Goal: Use online tool/utility: Use online tool/utility

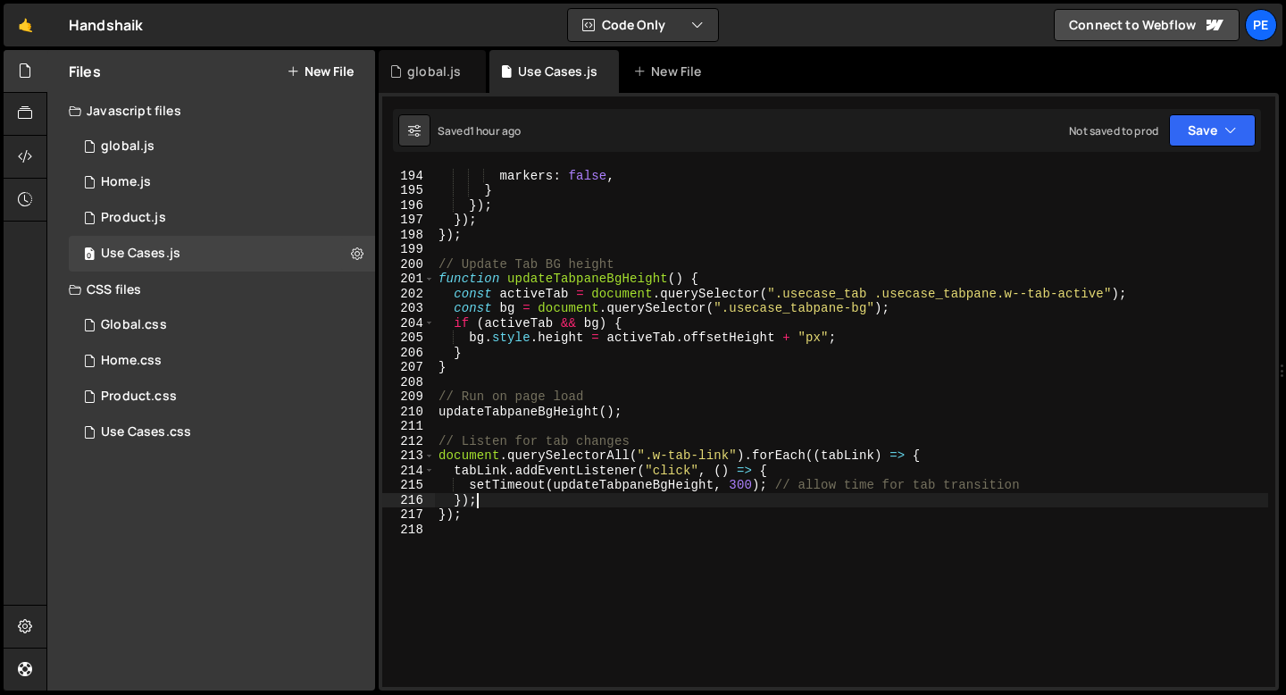
scroll to position [2842, 0]
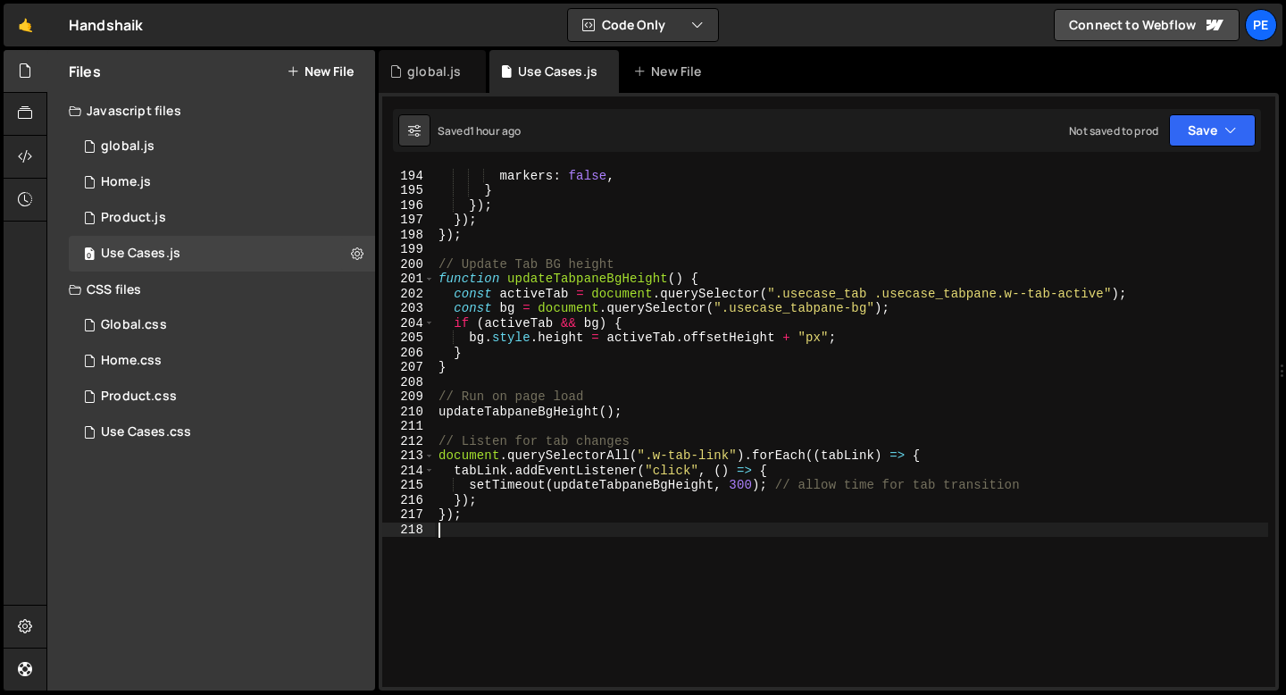
click at [496, 523] on div "scrub : true , markers : false , } }) ; }) ; }) ; // Update Tab BG height funct…" at bounding box center [851, 428] width 833 height 548
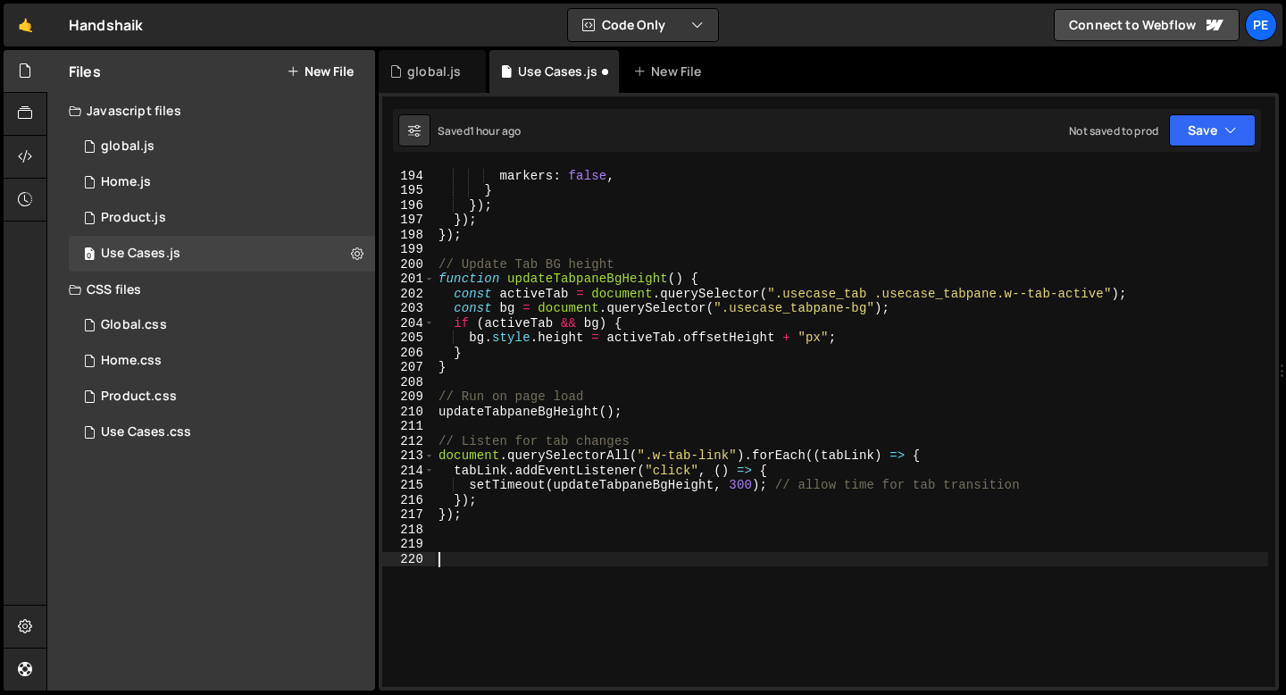
paste textarea "});"
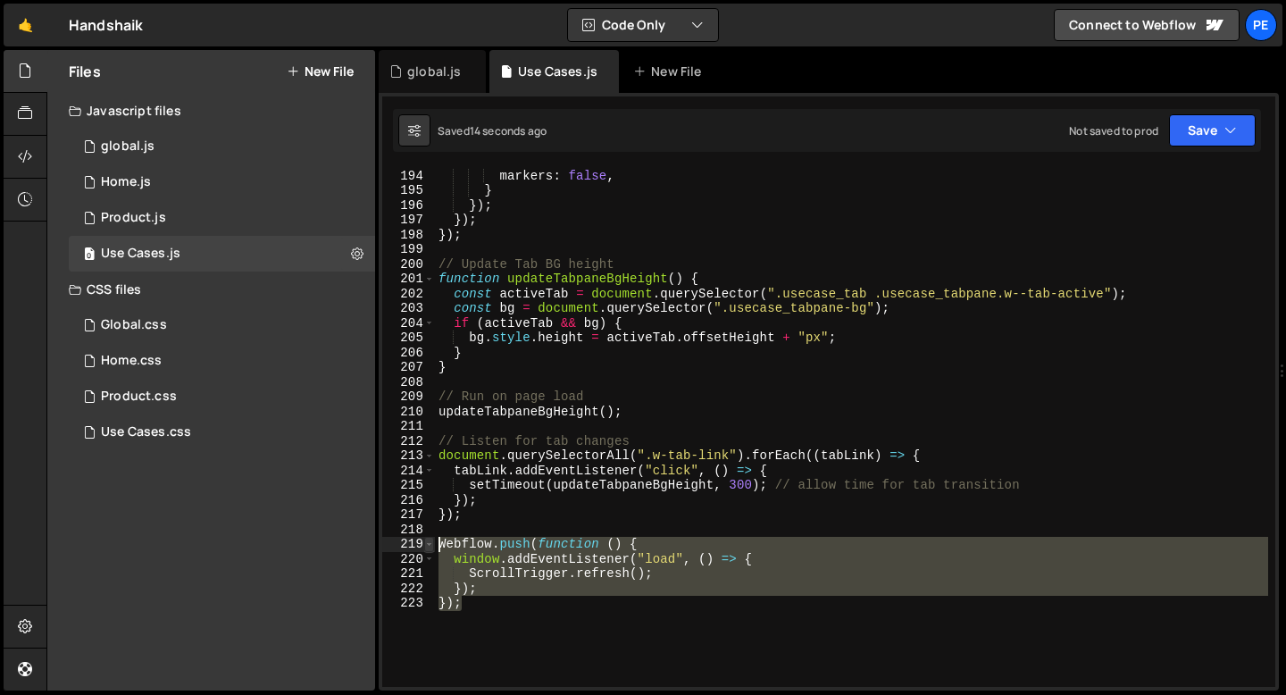
drag, startPoint x: 471, startPoint y: 610, endPoint x: 425, endPoint y: 538, distance: 85.2
click at [425, 538] on div "}); 193 194 195 196 197 198 199 200 201 202 203 204 205 206 207 208 209 210 211…" at bounding box center [828, 427] width 893 height 519
type textarea "Webflow.push(function () { window.addEventListener("load", () => {"
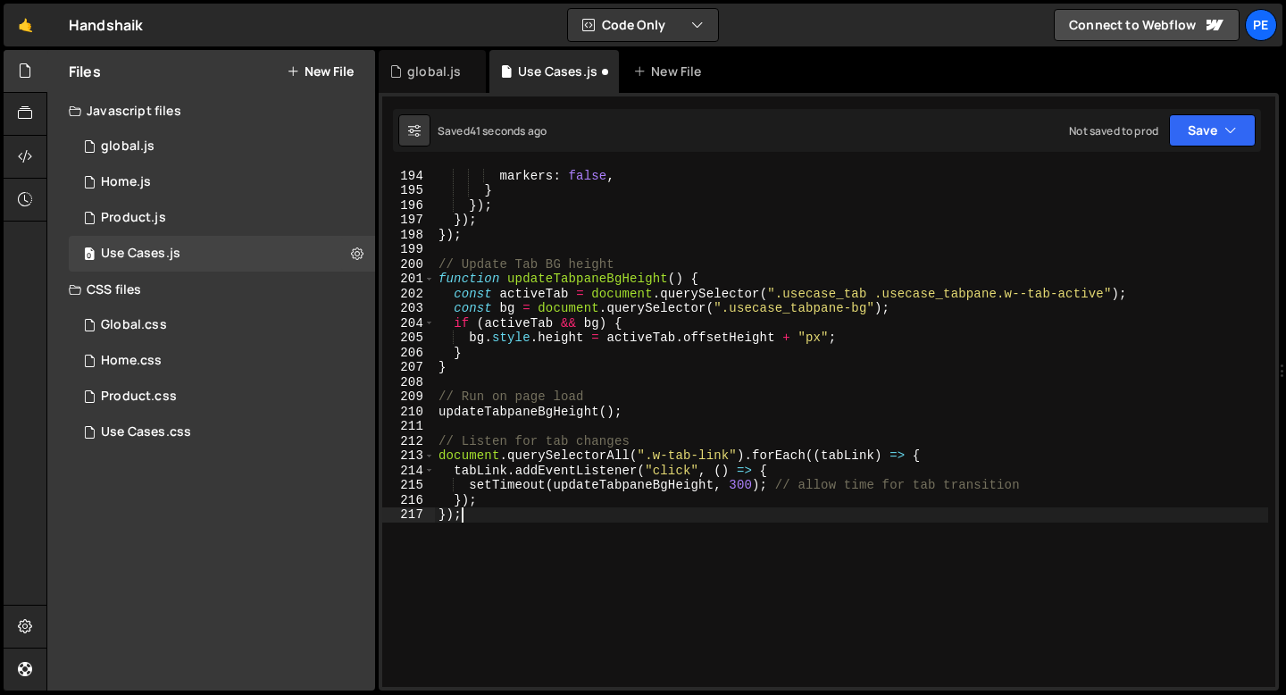
click at [524, 205] on div "scrub : true , markers : false , } }) ; }) ; }) ; // Update Tab BG height funct…" at bounding box center [851, 428] width 833 height 548
type textarea "});"
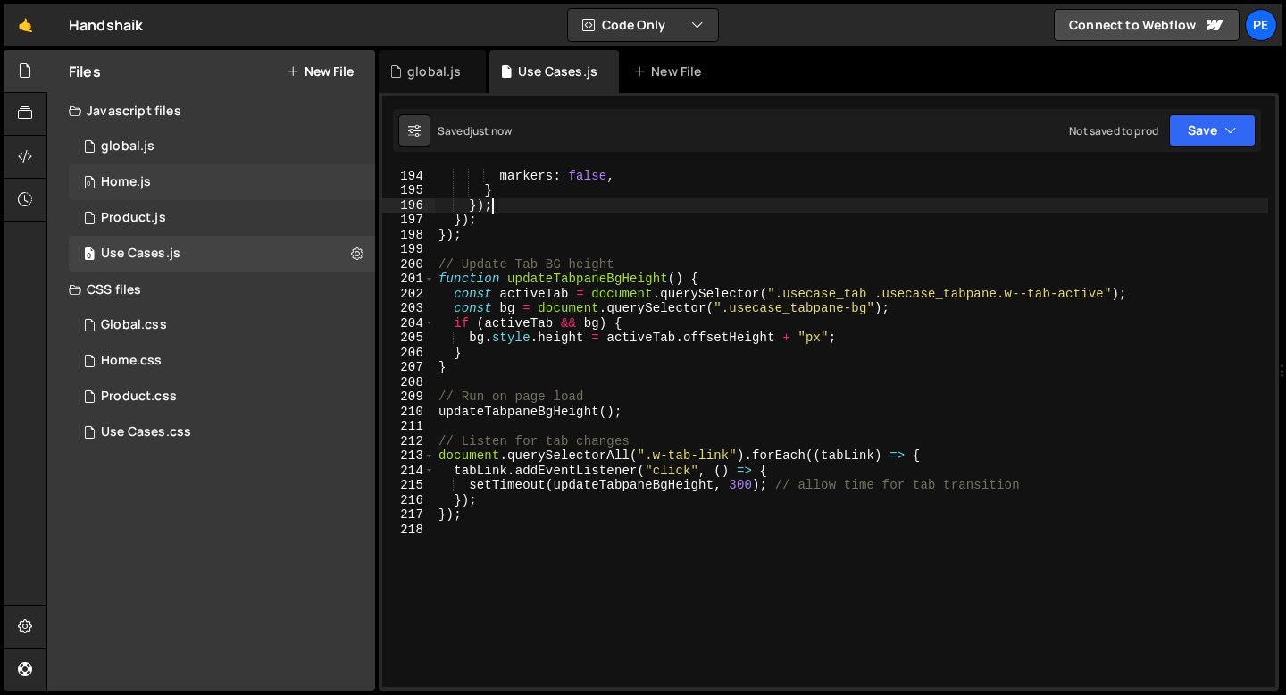
click at [152, 171] on div "0 Home.js 0" at bounding box center [222, 182] width 306 height 36
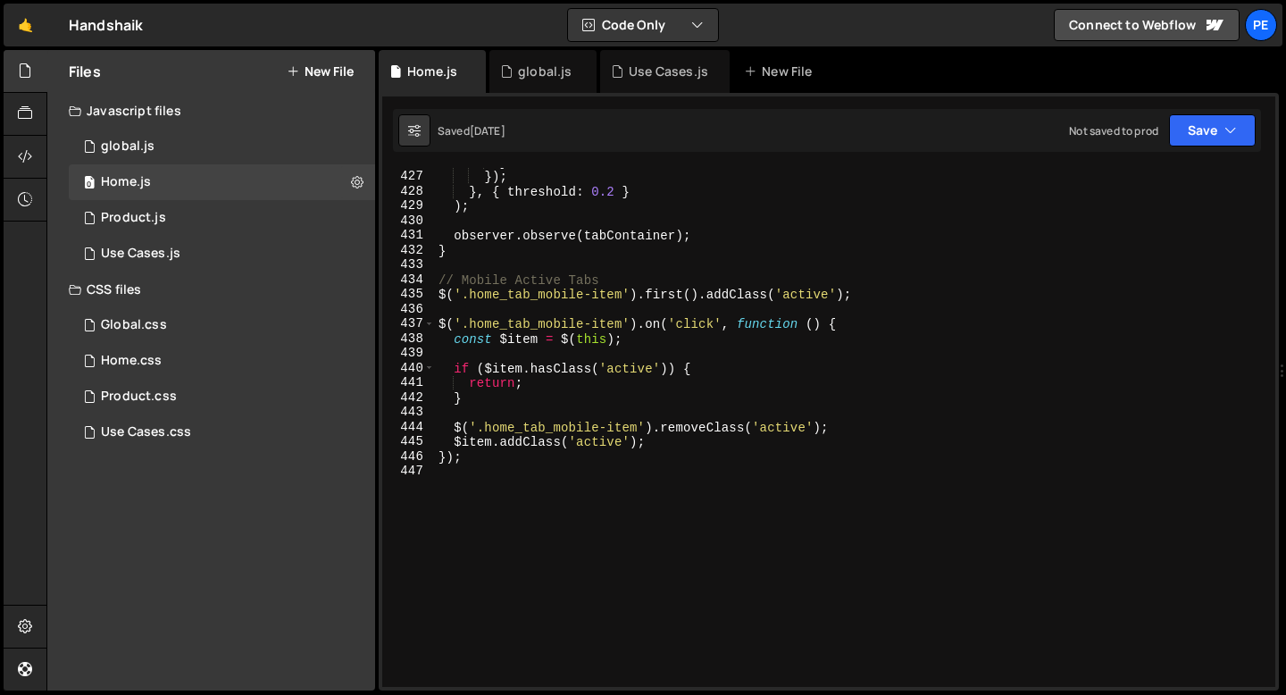
scroll to position [6319, 0]
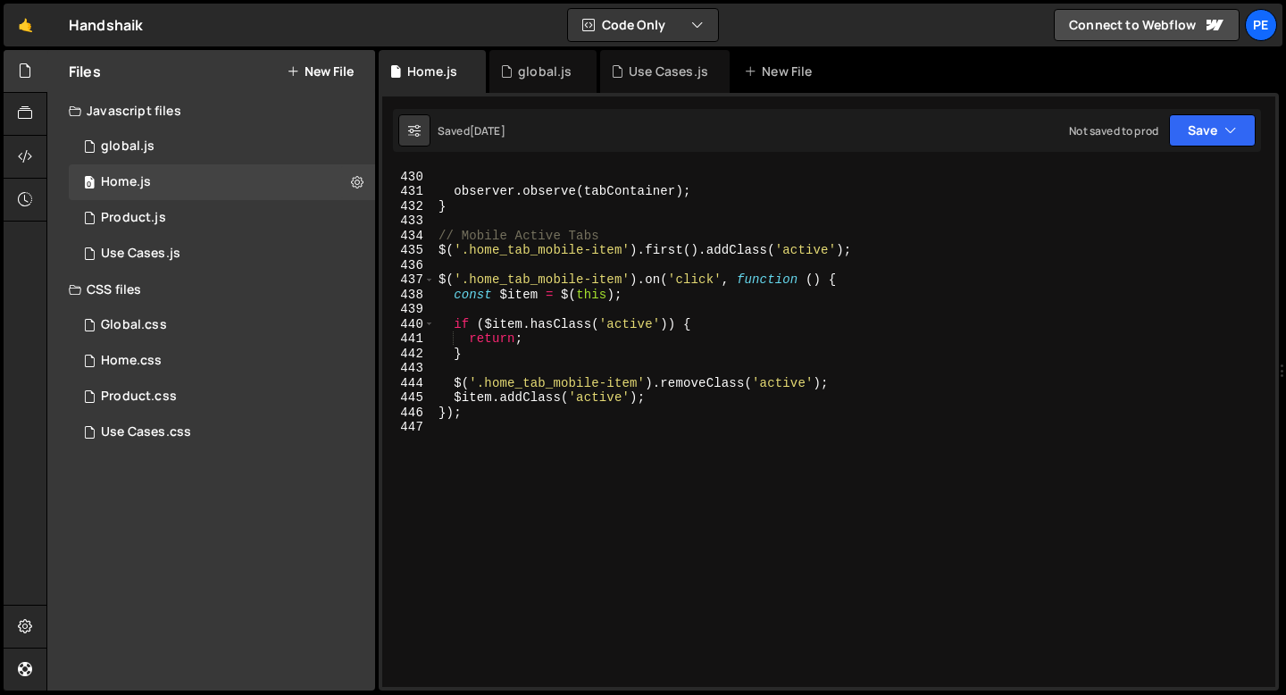
click at [480, 417] on div ") ; observer . observe ( tabContainer ) ; } // Mobile Active Tabs $ ( '.home_ta…" at bounding box center [851, 428] width 833 height 548
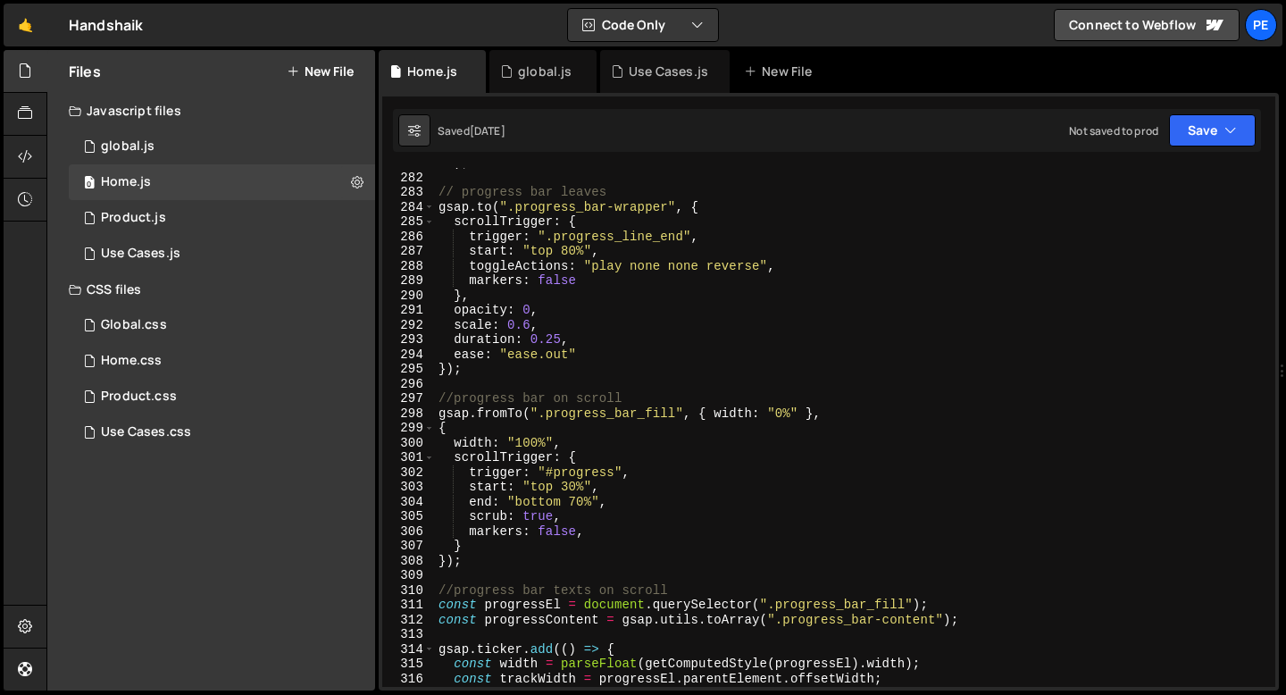
scroll to position [3910, 0]
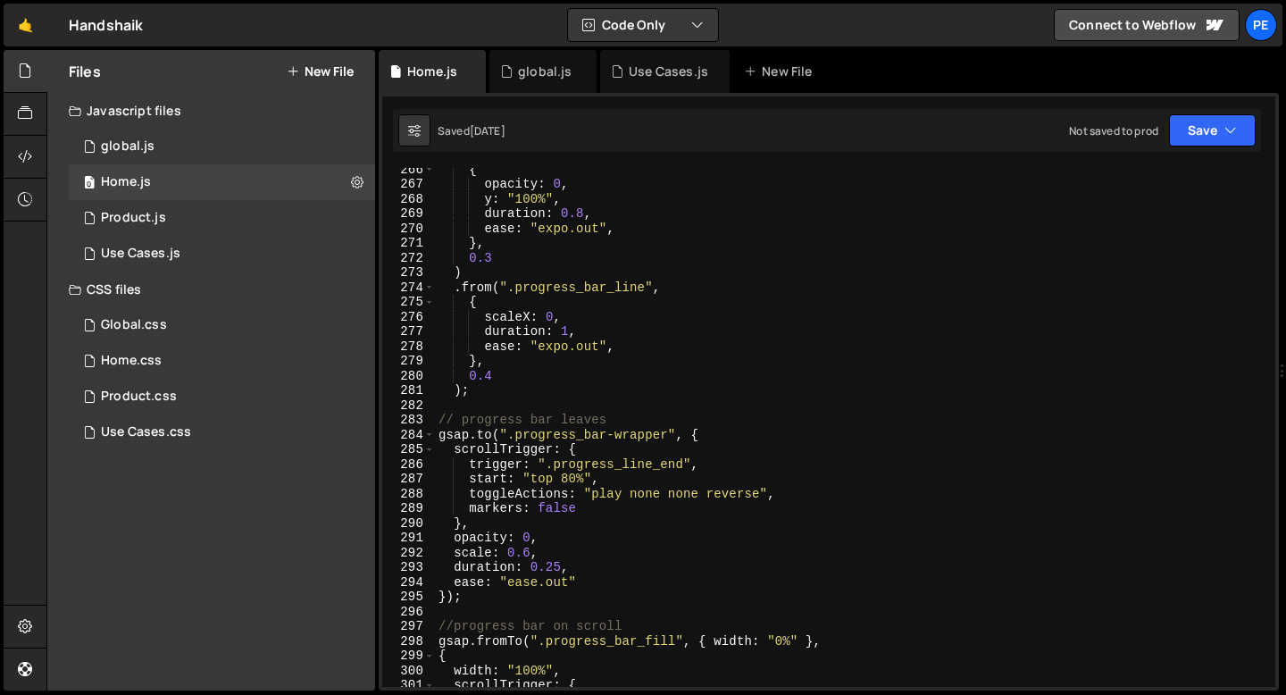
type textarea "});"
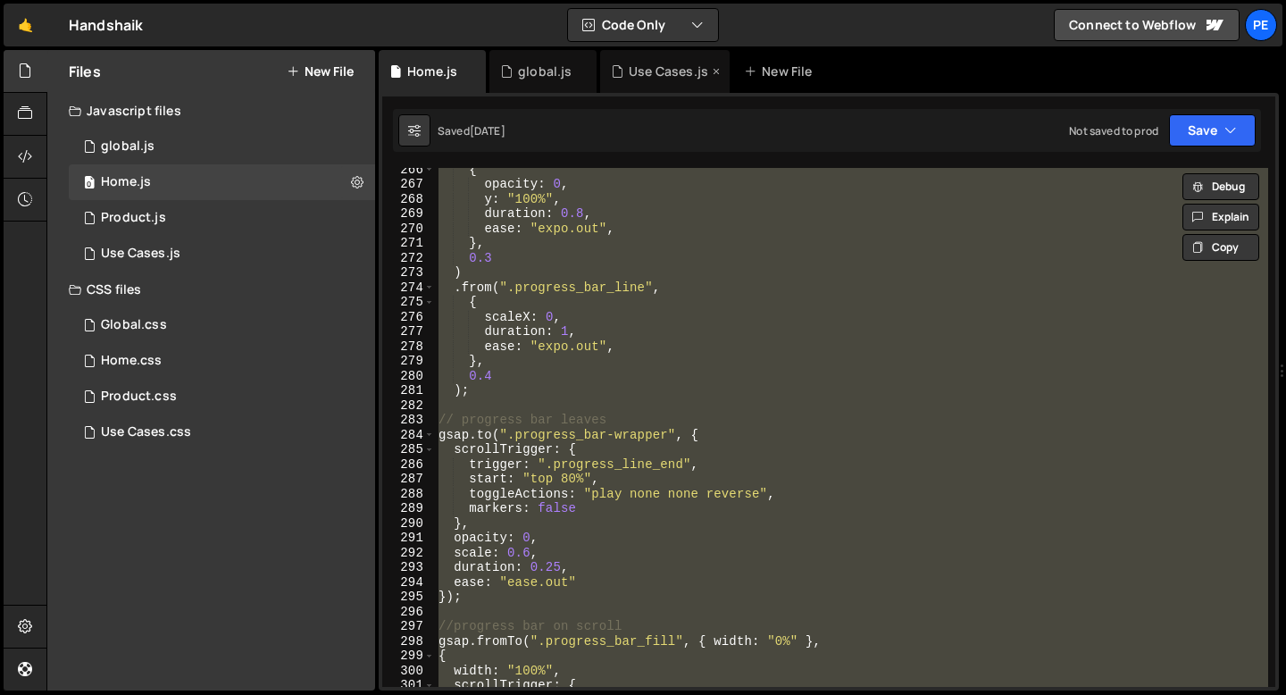
click at [670, 56] on div "Use Cases.js" at bounding box center [664, 71] width 129 height 43
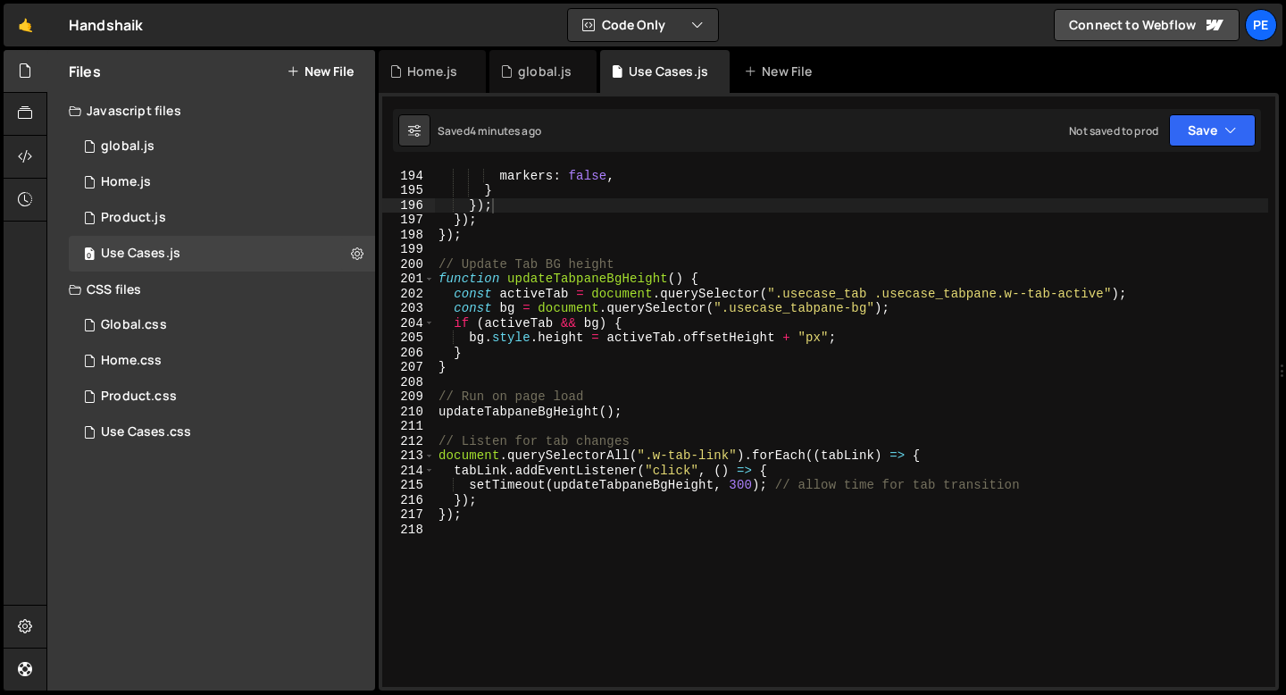
click at [596, 354] on div "scrub : true , markers : false , } }) ; }) ; }) ; // Update Tab BG height funct…" at bounding box center [851, 428] width 833 height 548
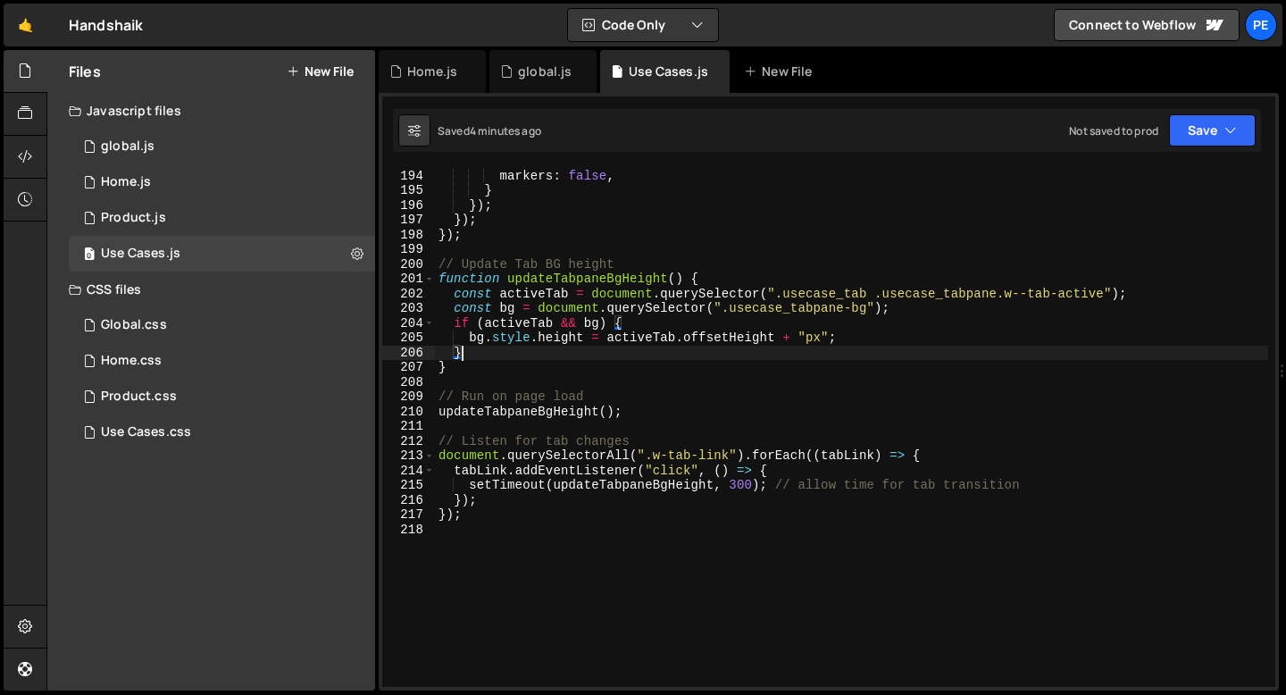
type textarea "});"
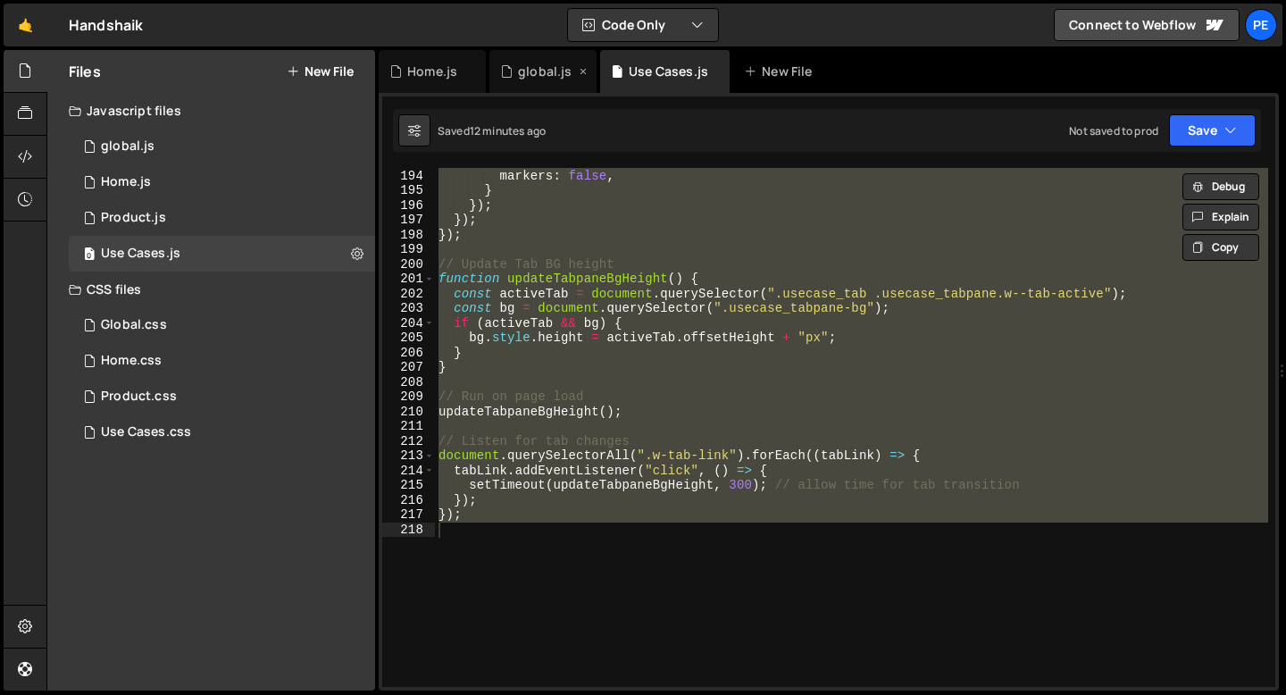
click at [544, 69] on div "global.js" at bounding box center [545, 72] width 54 height 18
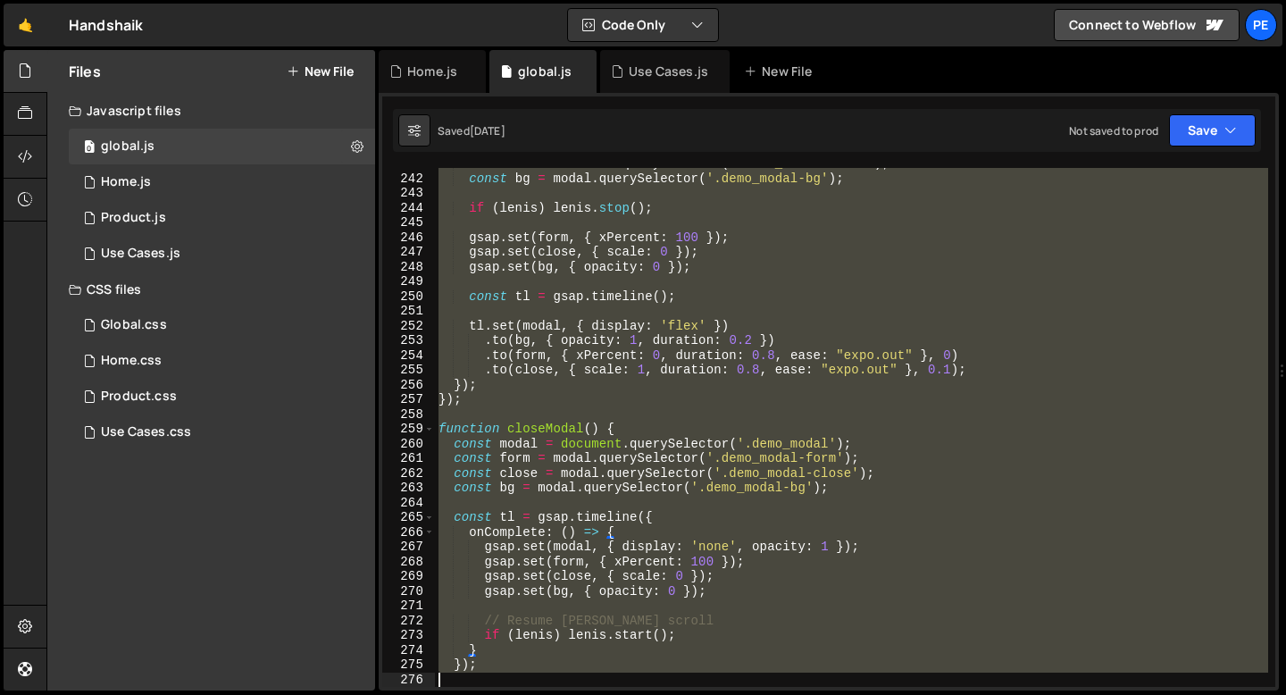
scroll to position [3621, 0]
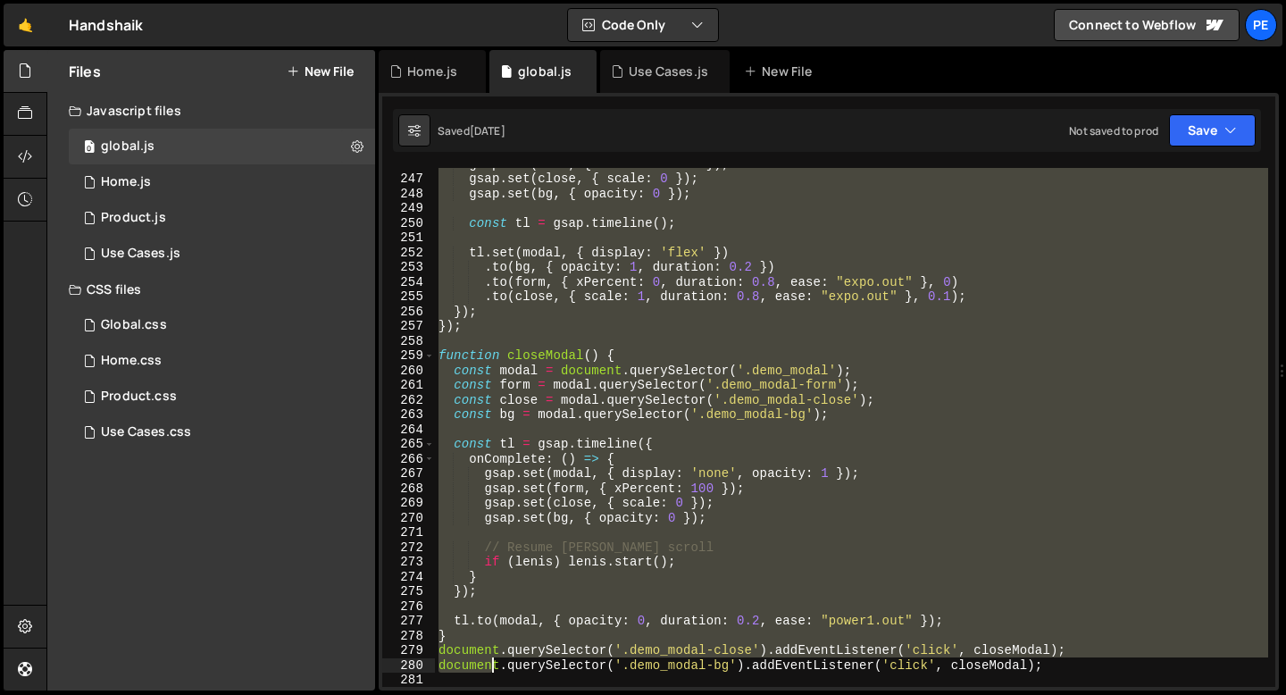
drag, startPoint x: 440, startPoint y: 263, endPoint x: 495, endPoint y: 668, distance: 409.0
click at [495, 668] on div "gsap . set ( form , { xPercent : 100 }) ; gsap . set ( close , { scale : 0 }) ;…" at bounding box center [851, 430] width 833 height 548
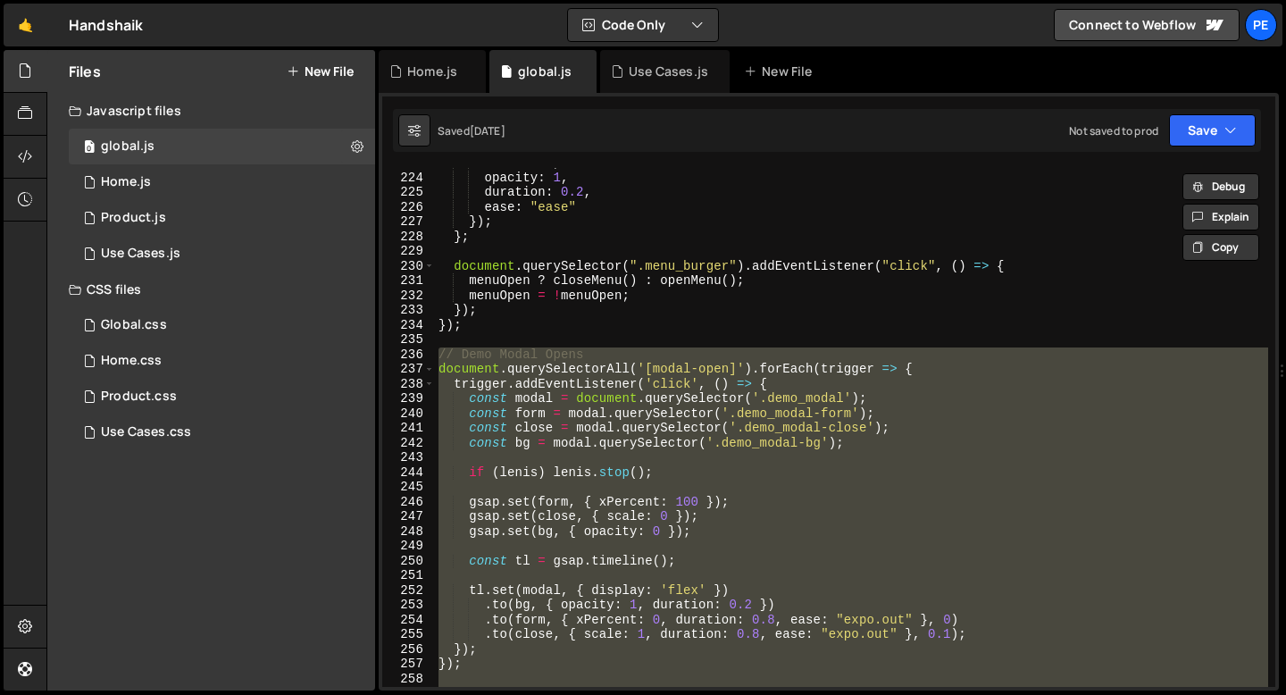
scroll to position [3189, 0]
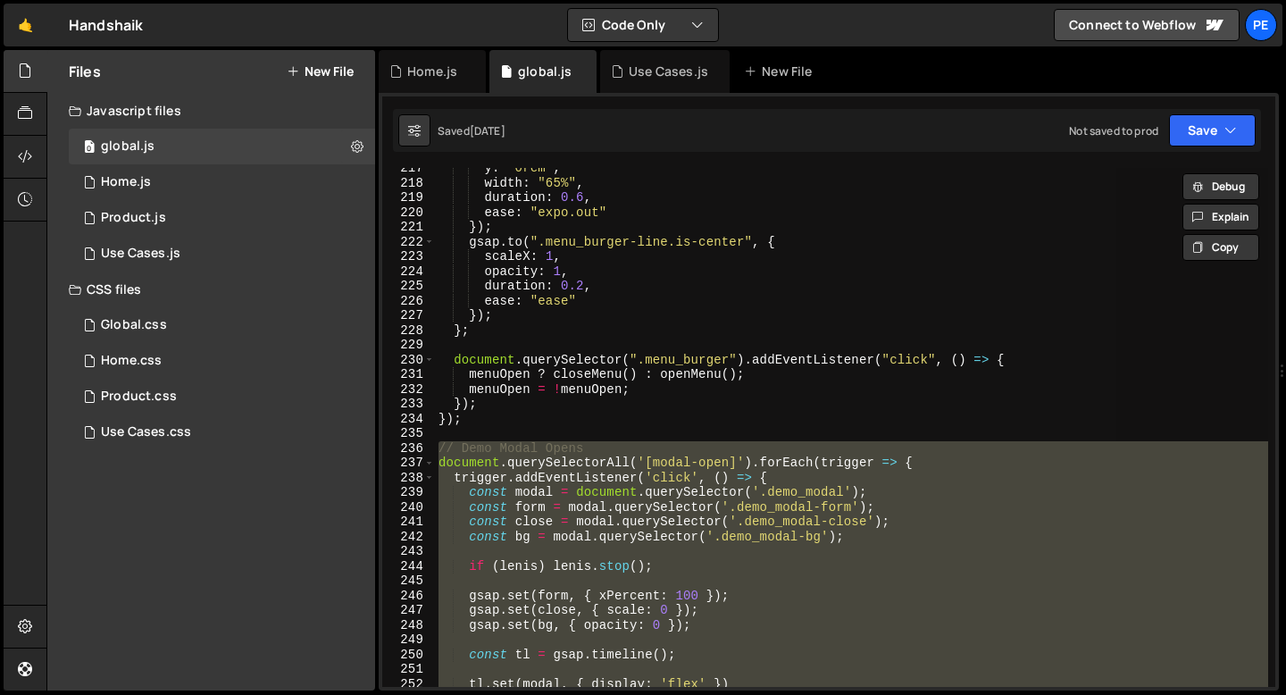
click at [442, 446] on div "y : "0rem" , width : "65%" , duration : 0.6 , ease : "expo.out" }) ; gsap . to …" at bounding box center [851, 427] width 833 height 519
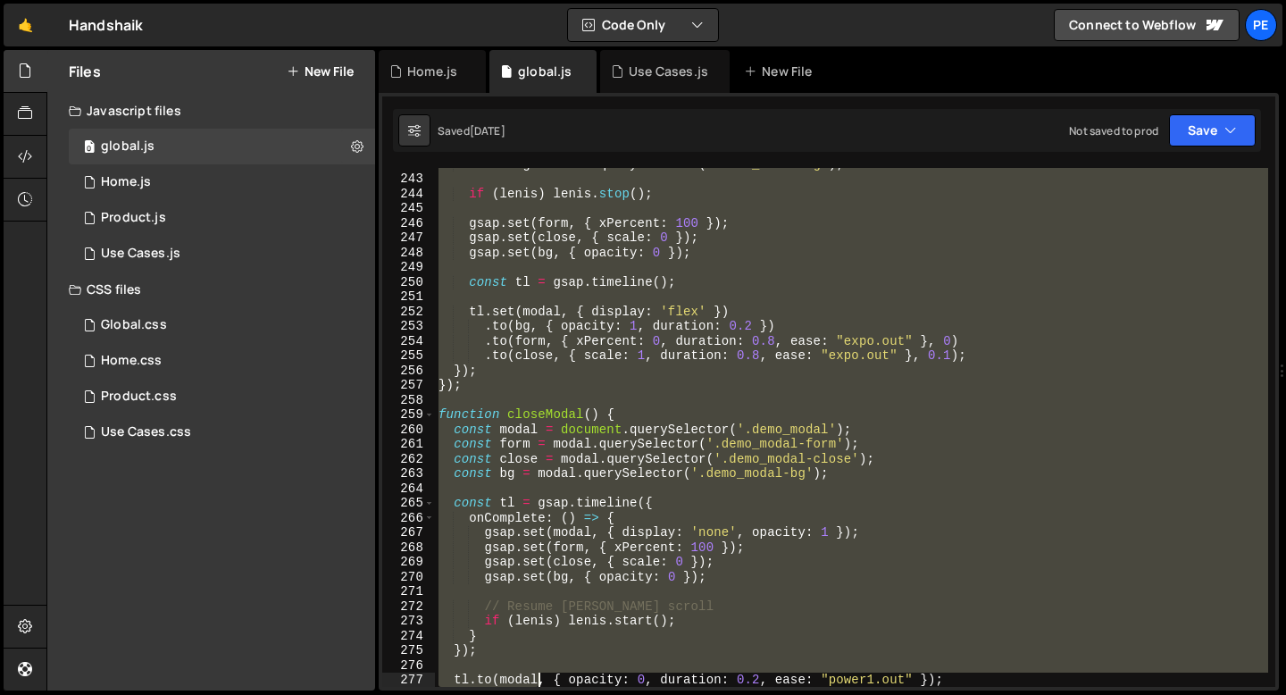
scroll to position [3621, 0]
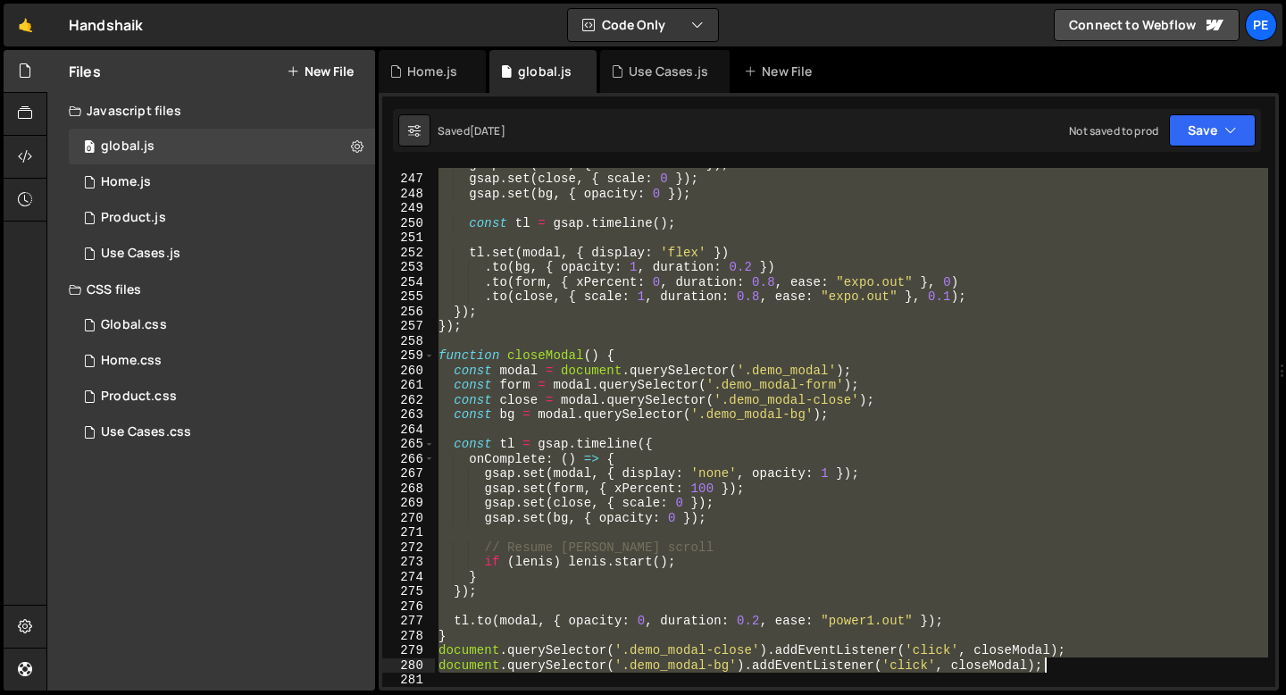
drag, startPoint x: 438, startPoint y: 447, endPoint x: 1080, endPoint y: 668, distance: 679.7
click at [1080, 668] on div "gsap . set ( form , { xPercent : 100 }) ; gsap . set ( close , { scale : 0 }) ;…" at bounding box center [851, 430] width 833 height 548
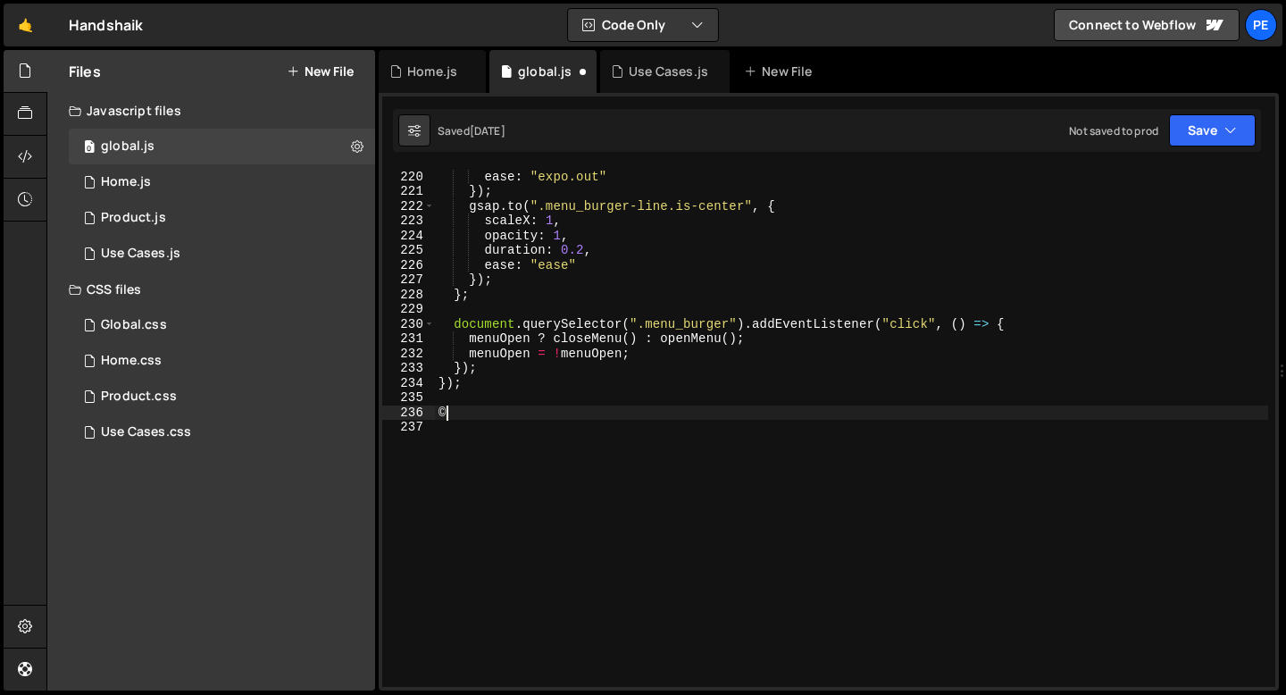
scroll to position [3225, 0]
type textarea "document.querySelector('.demo_modal-close').addEventListener('click', closeModa…"
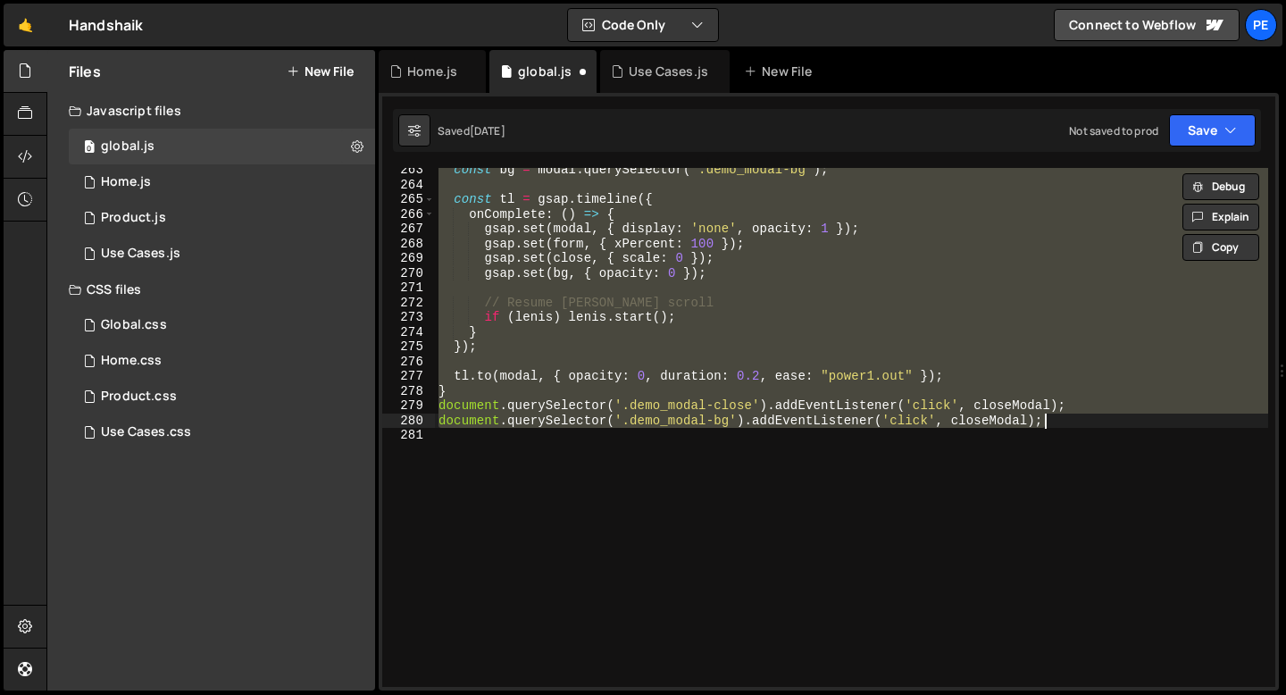
paste textarea
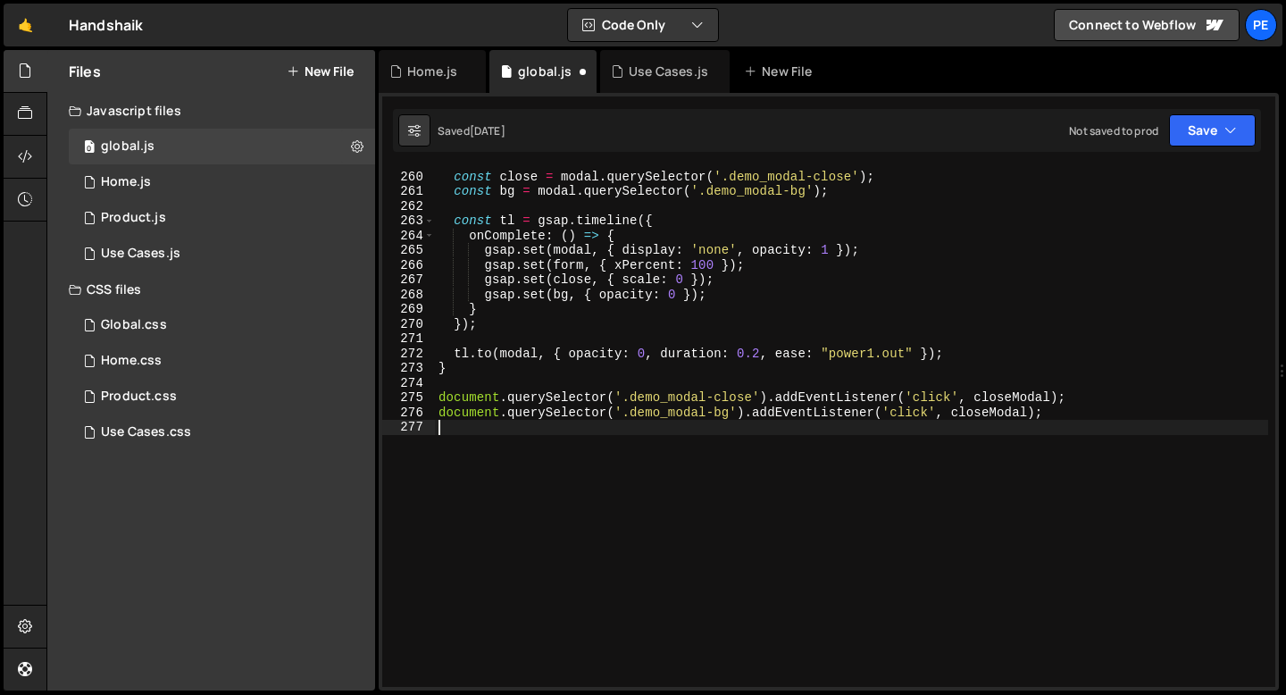
scroll to position [3814, 0]
click at [663, 78] on div "Use Cases.js" at bounding box center [668, 72] width 79 height 18
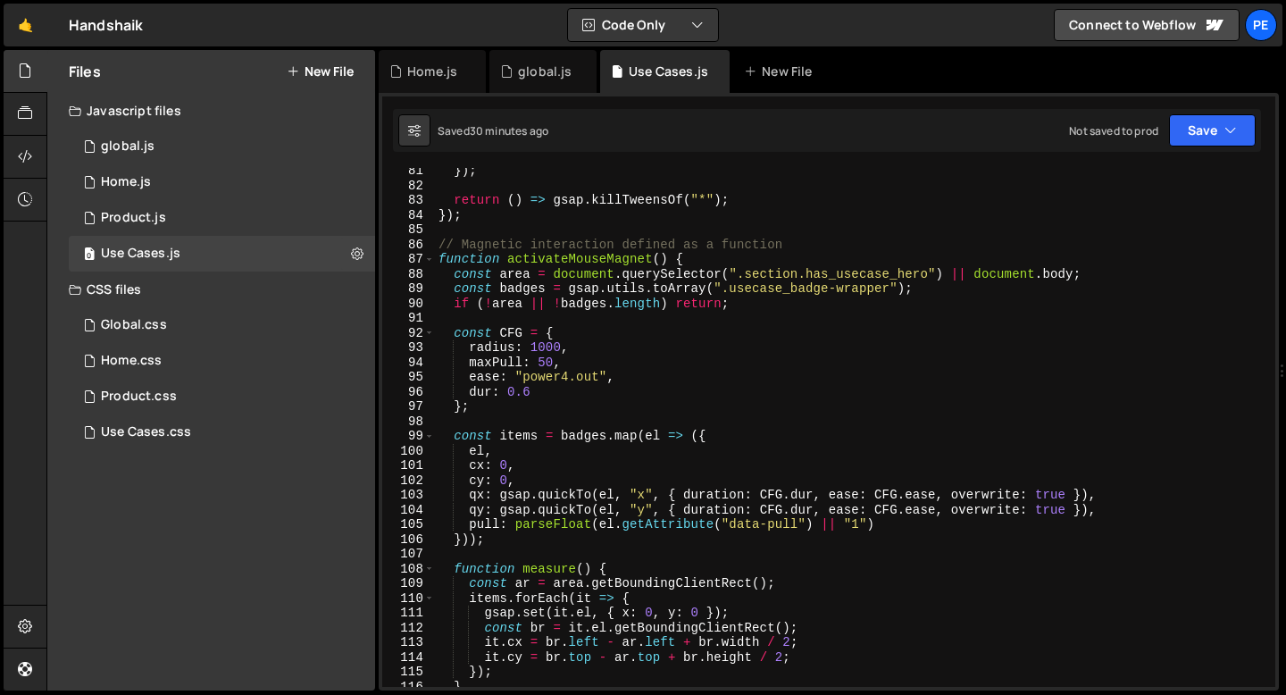
scroll to position [0, 0]
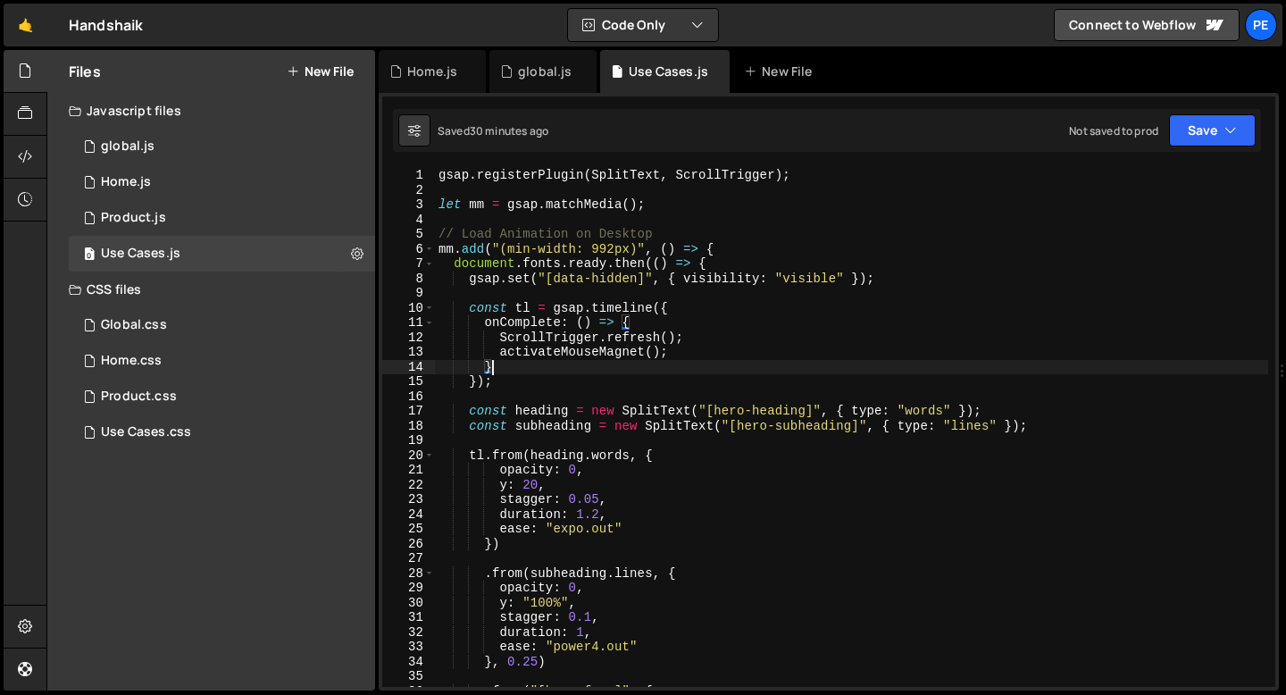
click at [596, 363] on div "gsap . registerPlugin ( SplitText , ScrollTrigger ) ; let mm = gsap . matchMedi…" at bounding box center [851, 442] width 833 height 548
click at [579, 384] on div "gsap . registerPlugin ( SplitText , ScrollTrigger ) ; let mm = gsap . matchMedi…" at bounding box center [851, 442] width 833 height 548
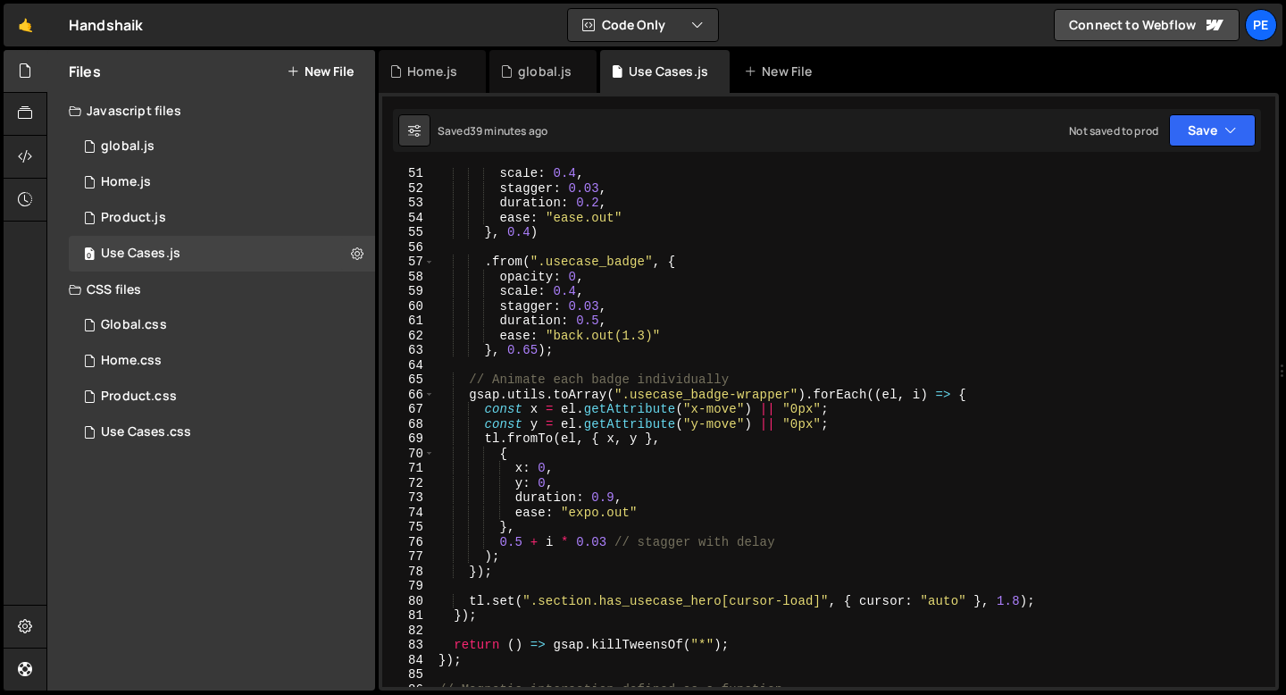
scroll to position [894, 0]
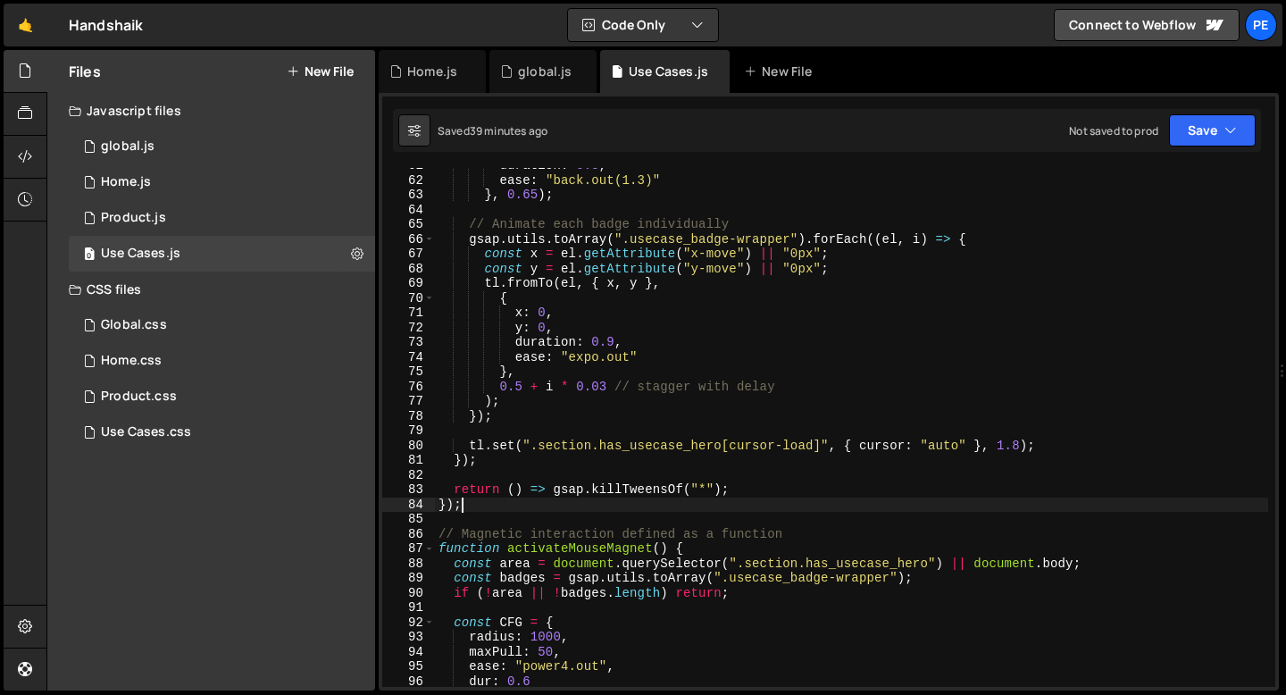
click at [478, 510] on div "duration : 0.5 , ease : "back.out(1.3)" } , 0.65 ) ; // Animate each badge indi…" at bounding box center [851, 432] width 833 height 548
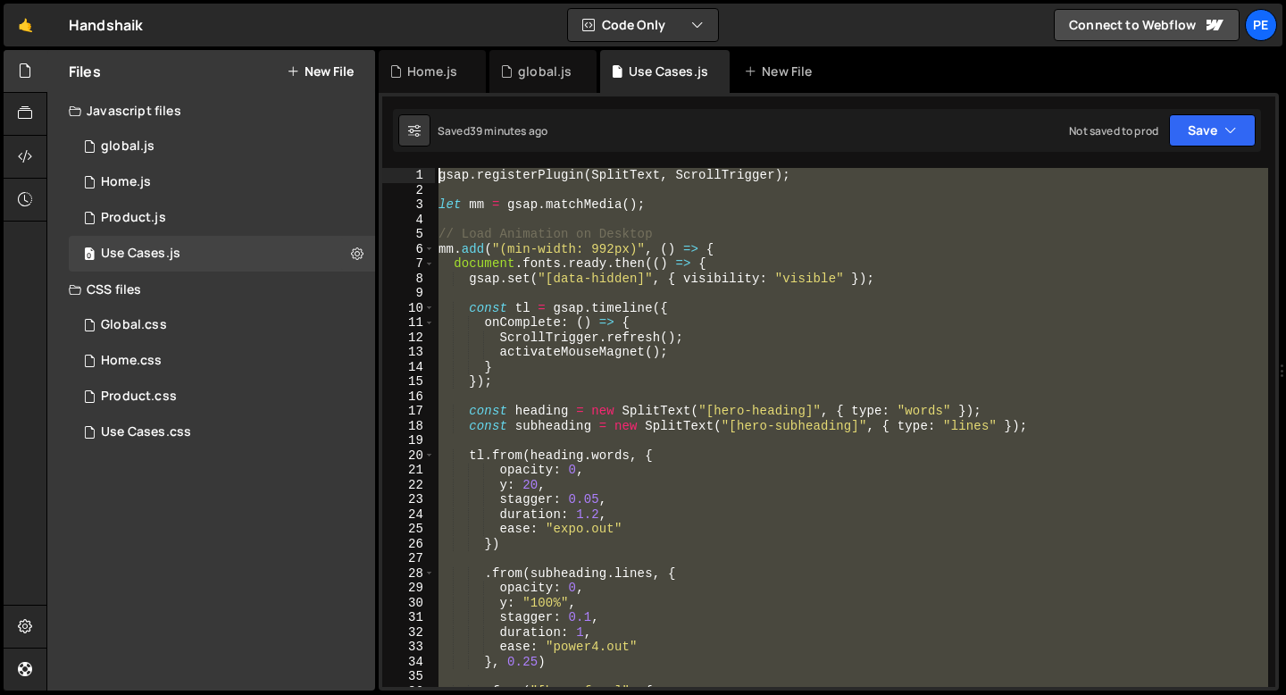
scroll to position [0, 0]
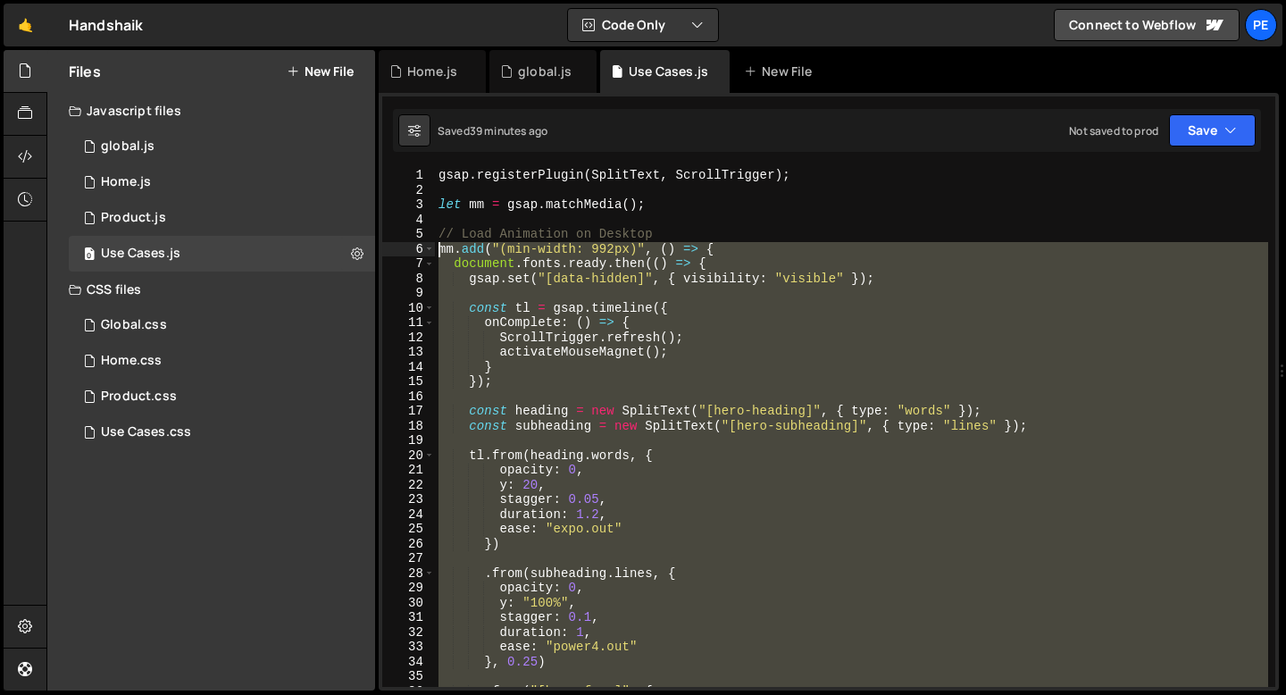
drag, startPoint x: 470, startPoint y: 506, endPoint x: 399, endPoint y: 256, distance: 259.8
click at [399, 255] on div "}); 1 2 3 4 5 6 7 8 9 10 11 12 13 14 15 16 17 18 19 20 21 22 23 24 25 26 27 28 …" at bounding box center [828, 427] width 893 height 519
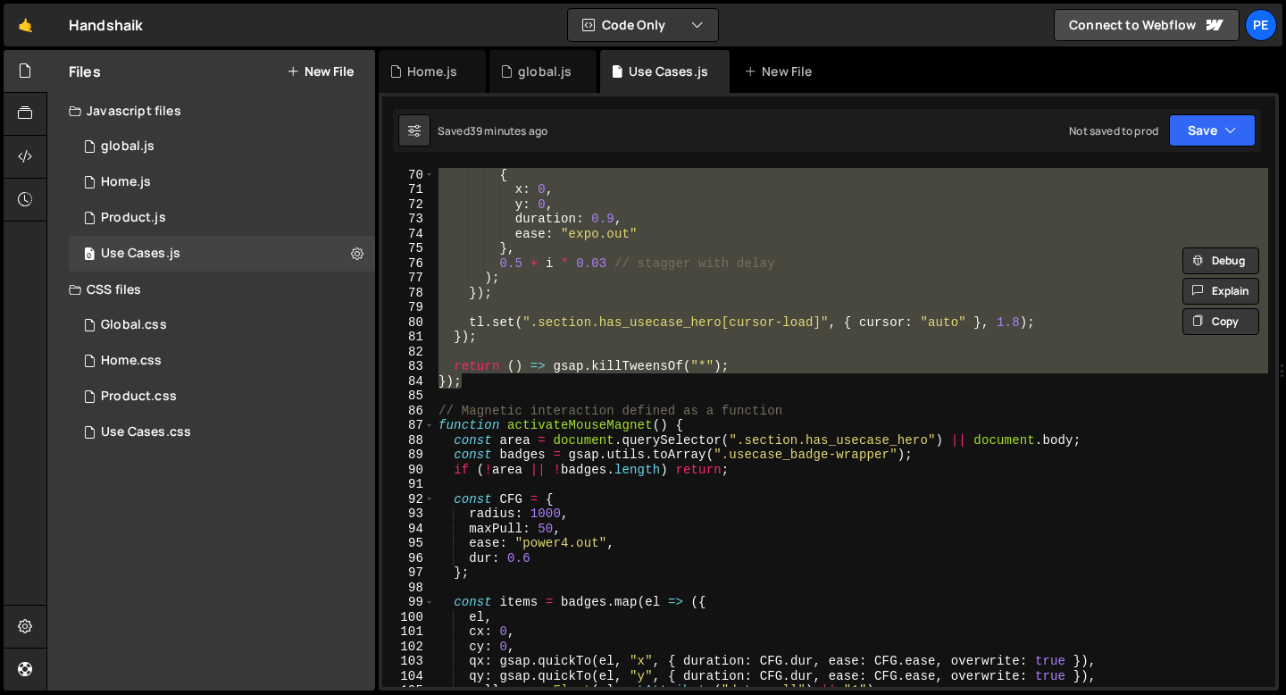
scroll to position [1017, 0]
click at [485, 381] on div "{ x : 0 , y : 0 , duration : 0.9 , ease : "expo.out" } , 0.5 + i * 0.03 // stag…" at bounding box center [851, 427] width 833 height 519
type textarea "});"
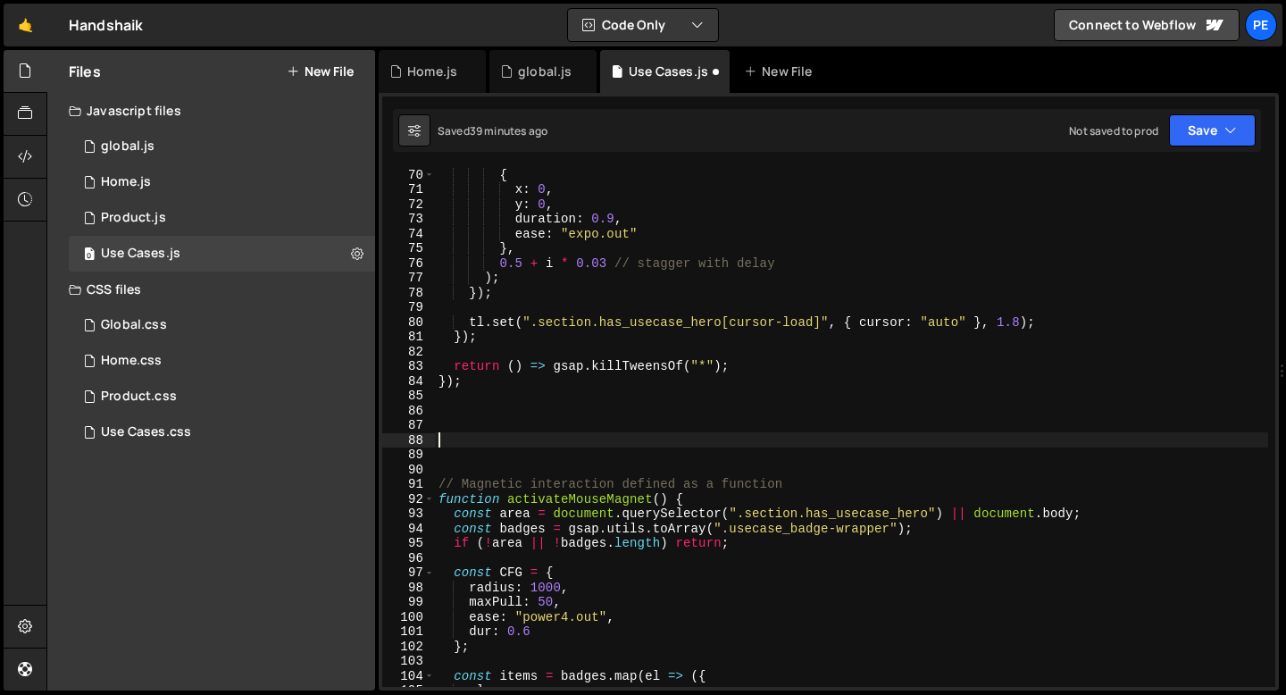
paste textarea "});"
type textarea "});"
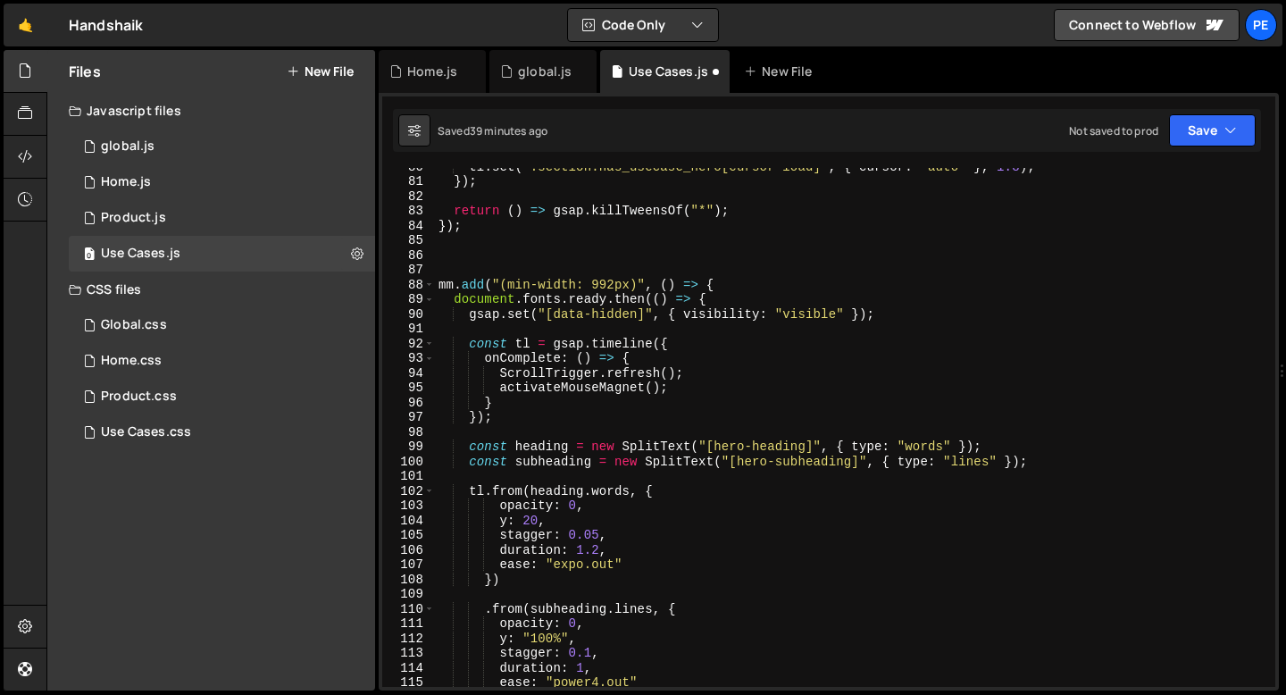
scroll to position [1172, 0]
click at [575, 263] on div "tl . set ( ".section.has_usecase_hero[cursor-load]" , { cursor : "auto" } , 1.8…" at bounding box center [851, 433] width 833 height 548
click at [529, 282] on div "tl . set ( ".section.has_usecase_hero[cursor-load]" , { cursor : "auto" } , 1.8…" at bounding box center [851, 433] width 833 height 548
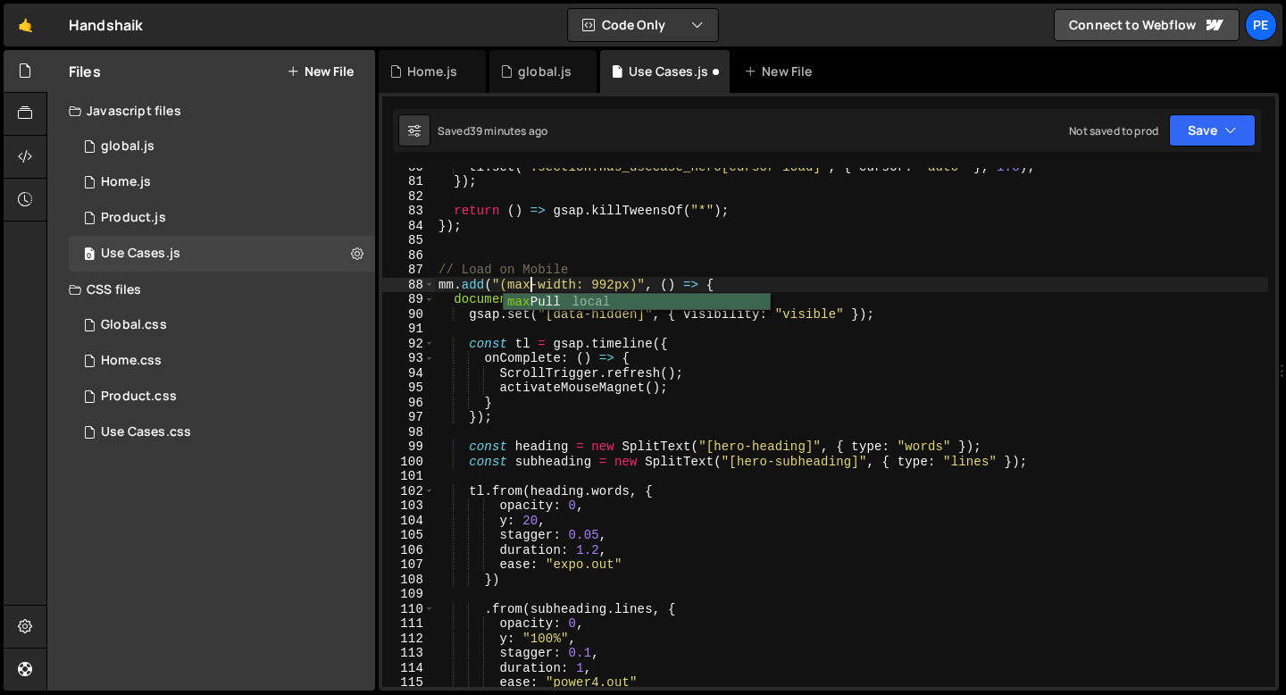
click at [612, 287] on div "tl . set ( ".section.has_usecase_hero[cursor-load]" , { cursor : "auto" } , 1.8…" at bounding box center [851, 433] width 833 height 548
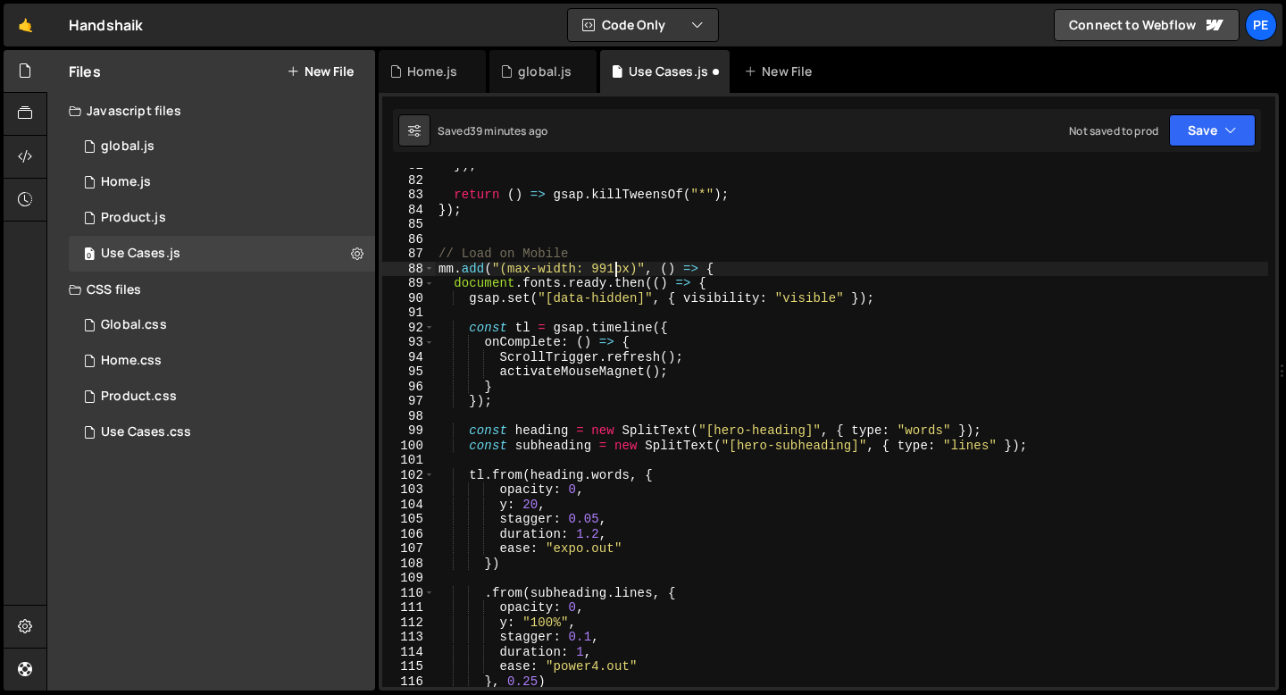
scroll to position [1296, 0]
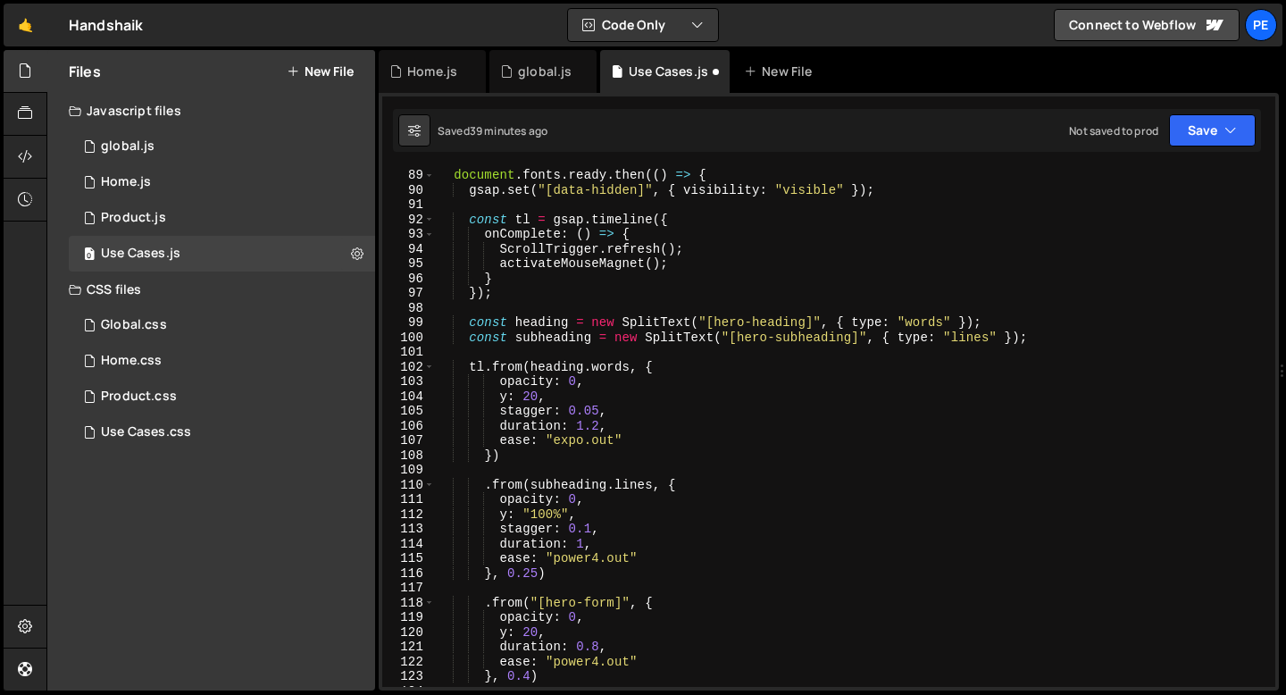
click at [510, 292] on div "document . fonts . ready . then (( ) => { gsap . set ( "[data-hidden]" , { visi…" at bounding box center [851, 442] width 833 height 548
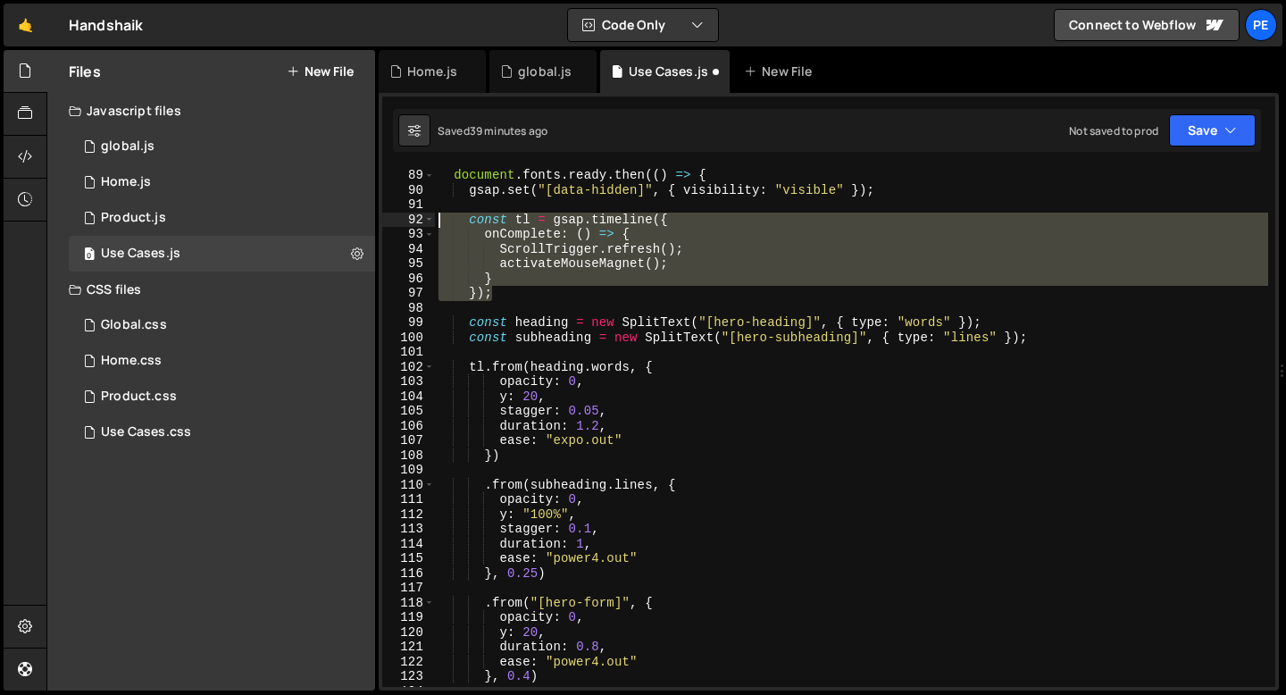
drag, startPoint x: 501, startPoint y: 293, endPoint x: 411, endPoint y: 219, distance: 116.7
click at [411, 218] on div "}); 89 90 91 92 93 94 95 96 97 98 99 100 101 102 103 104 105 106 107 108 109 11…" at bounding box center [828, 427] width 893 height 519
click at [521, 273] on div "document . fonts . ready . then (( ) => { gsap . set ( "[data-hidden]" , { visi…" at bounding box center [851, 427] width 833 height 519
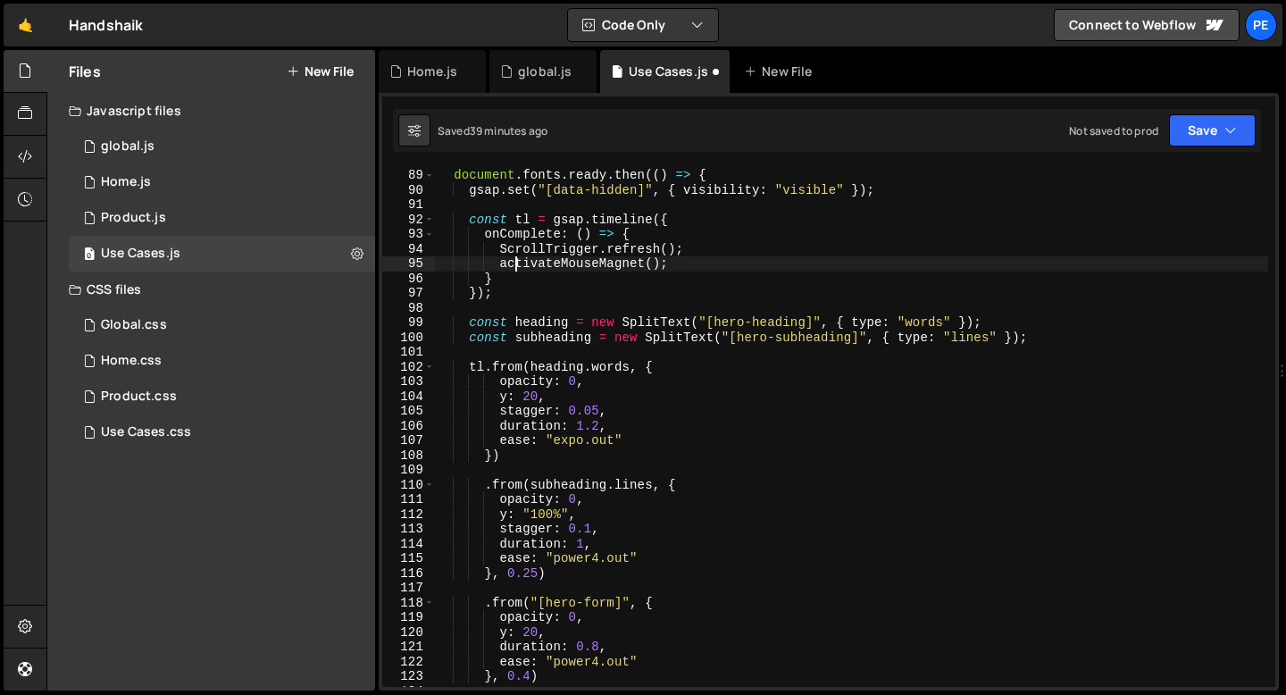
click at [513, 265] on div "document . fonts . ready . then (( ) => { gsap . set ( "[data-hidden]" , { visi…" at bounding box center [851, 442] width 833 height 548
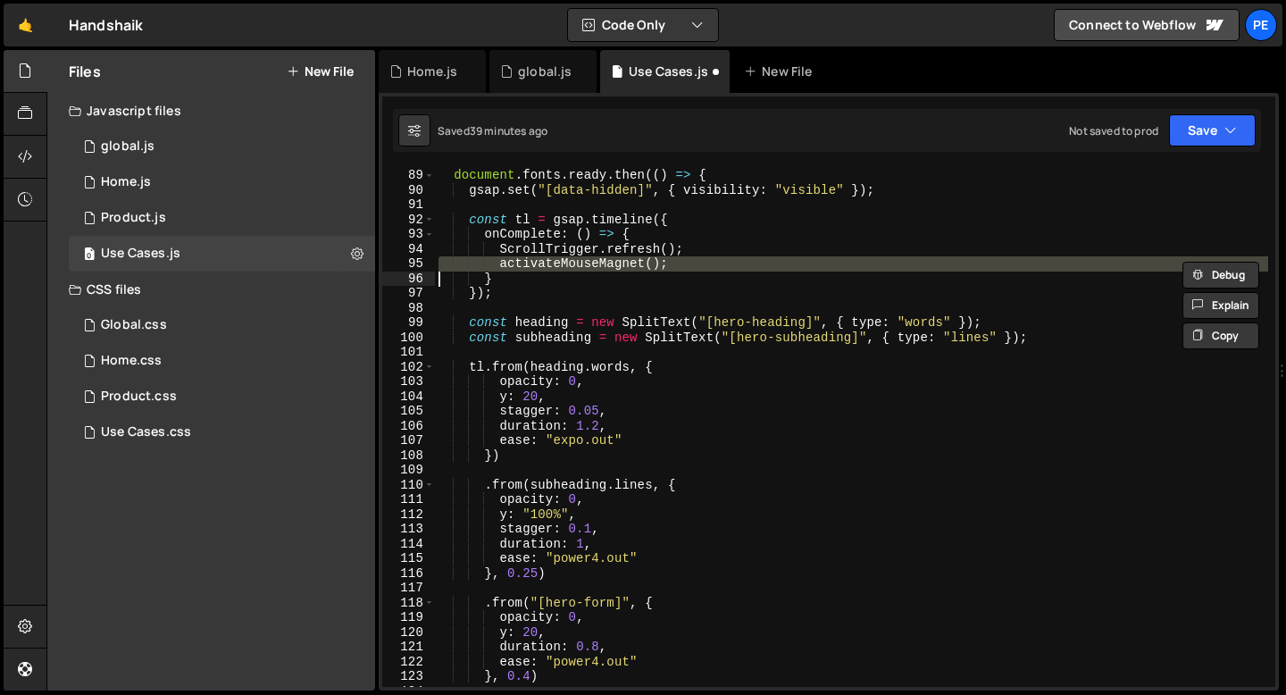
click at [513, 265] on div "document . fonts . ready . then (( ) => { gsap . set ( "[data-hidden]" , { visi…" at bounding box center [851, 442] width 833 height 548
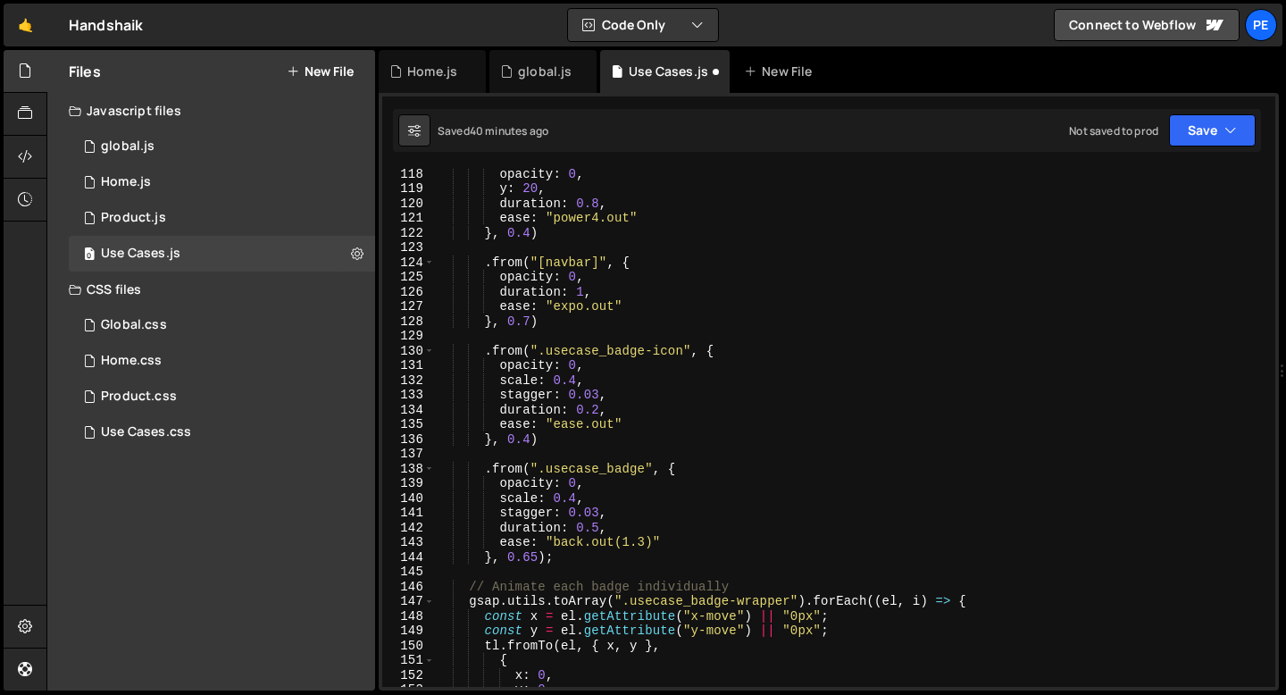
scroll to position [1930, 0]
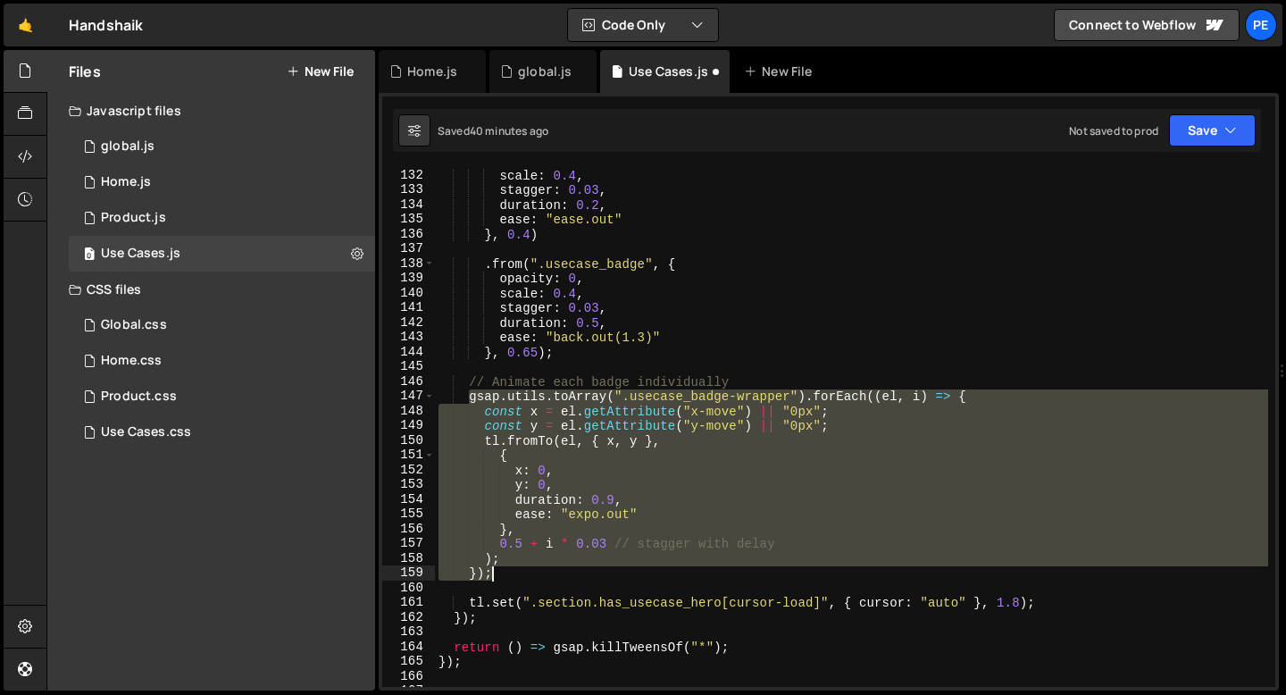
drag, startPoint x: 468, startPoint y: 394, endPoint x: 504, endPoint y: 579, distance: 189.1
click at [504, 580] on div "scale : 0.4 , stagger : 0.03 , duration : 0.2 , ease : "ease.out" } , 0.4 ) . f…" at bounding box center [851, 442] width 833 height 548
type textarea "});"
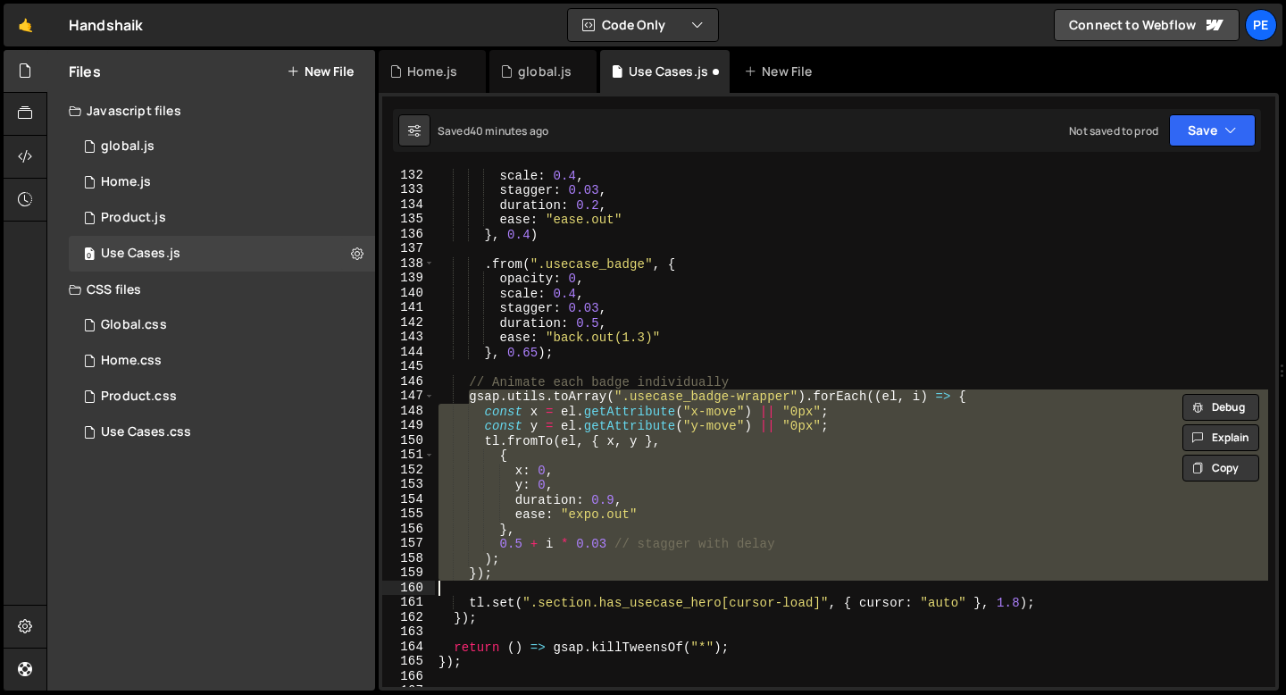
scroll to position [0, 1]
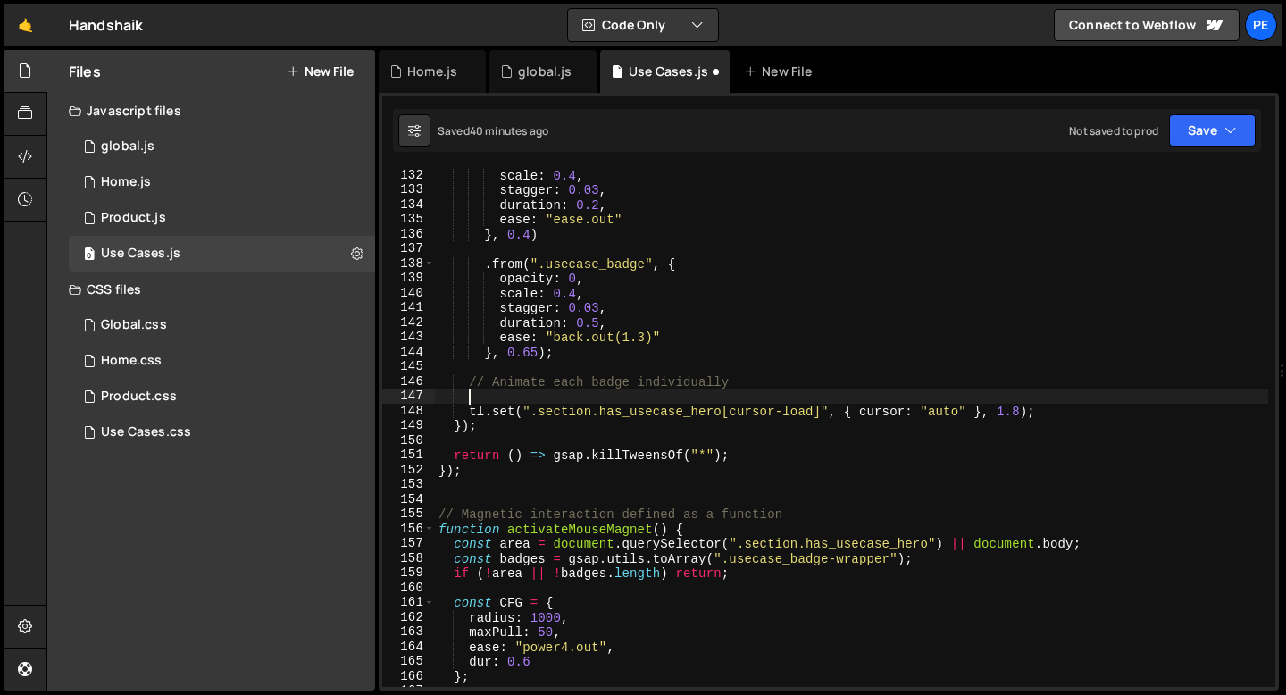
click at [500, 413] on div "scale : 0.4 , stagger : 0.03 , duration : 0.2 , ease : "ease.out" } , 0.4 ) . f…" at bounding box center [851, 442] width 833 height 548
click at [500, 412] on div "scale : 0.4 , stagger : 0.03 , duration : 0.2 , ease : "ease.out" } , 0.4 ) . f…" at bounding box center [851, 442] width 833 height 548
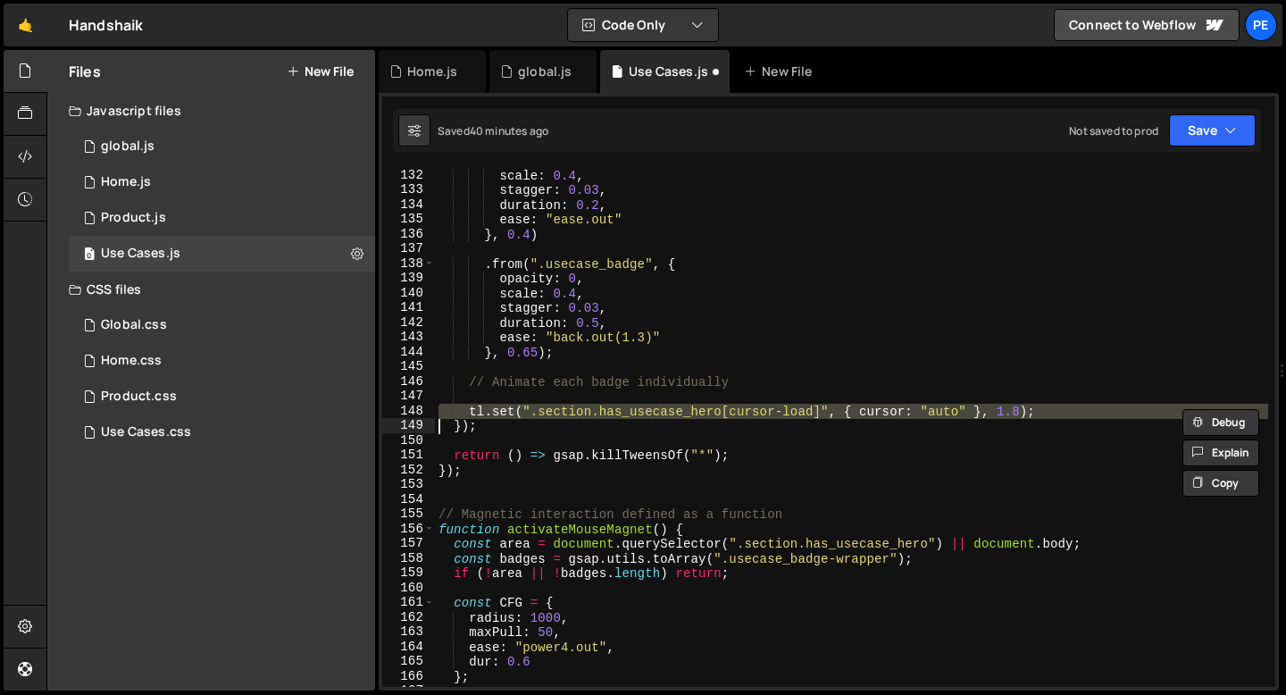
type textarea "});"
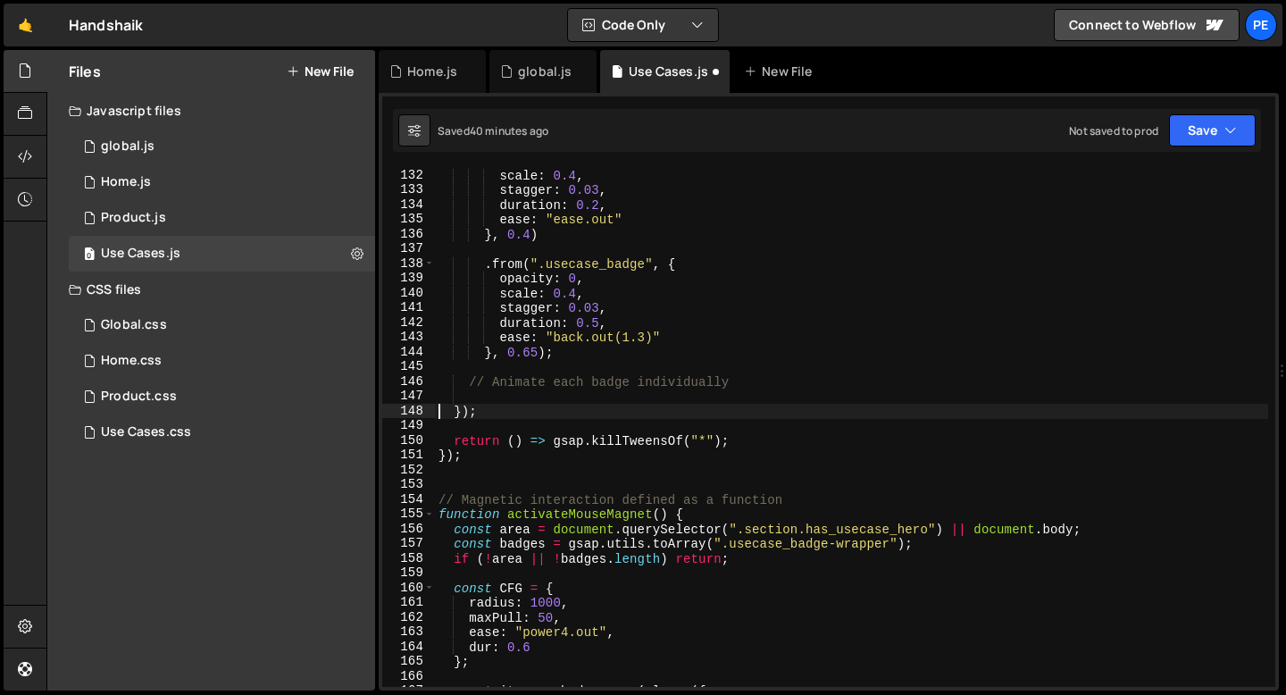
click at [508, 371] on div "scale : 0.4 , stagger : 0.03 , duration : 0.2 , ease : "ease.out" } , 0.4 ) . f…" at bounding box center [851, 442] width 833 height 548
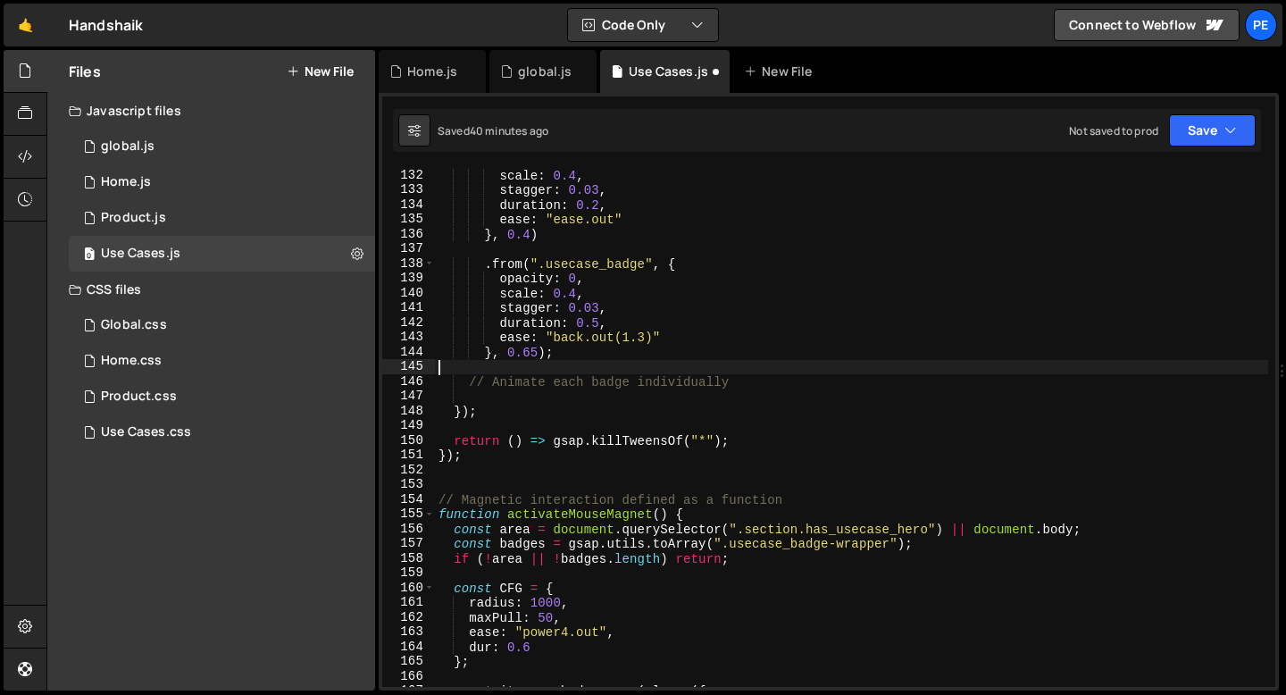
scroll to position [0, 0]
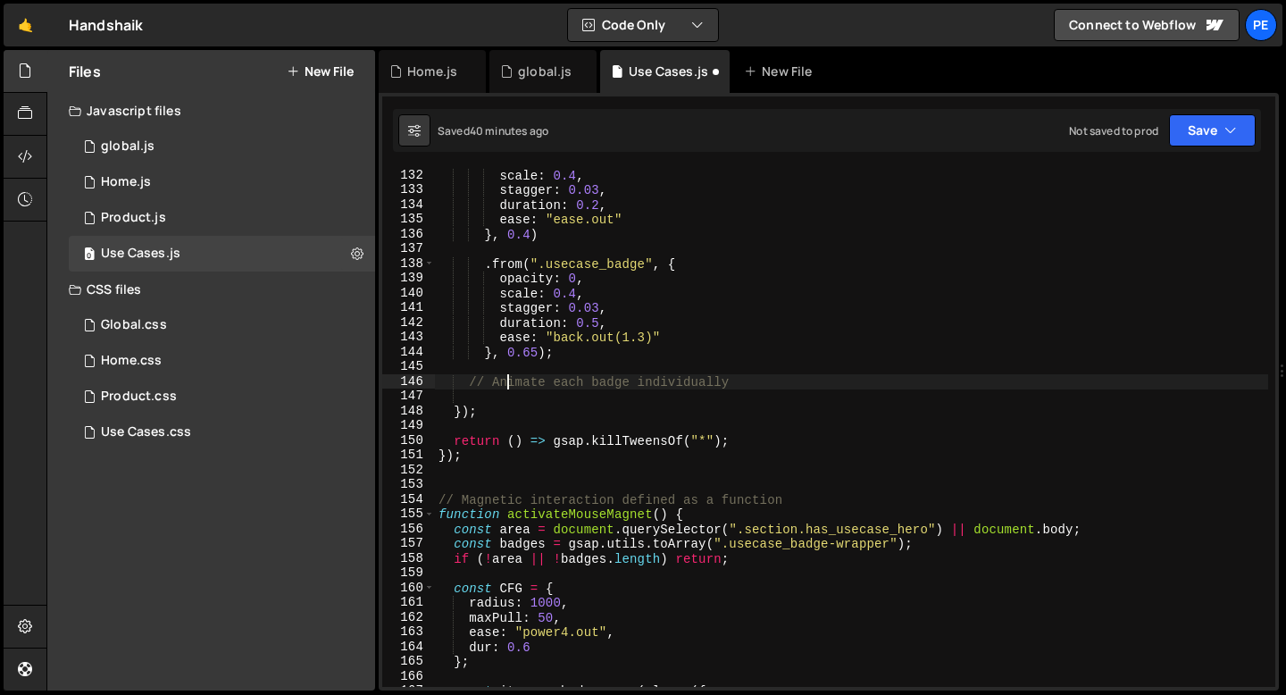
click at [508, 381] on div "scale : 0.4 , stagger : 0.03 , duration : 0.2 , ease : "ease.out" } , 0.4 ) . f…" at bounding box center [851, 442] width 833 height 548
type textarea "// Animate each badge individually"
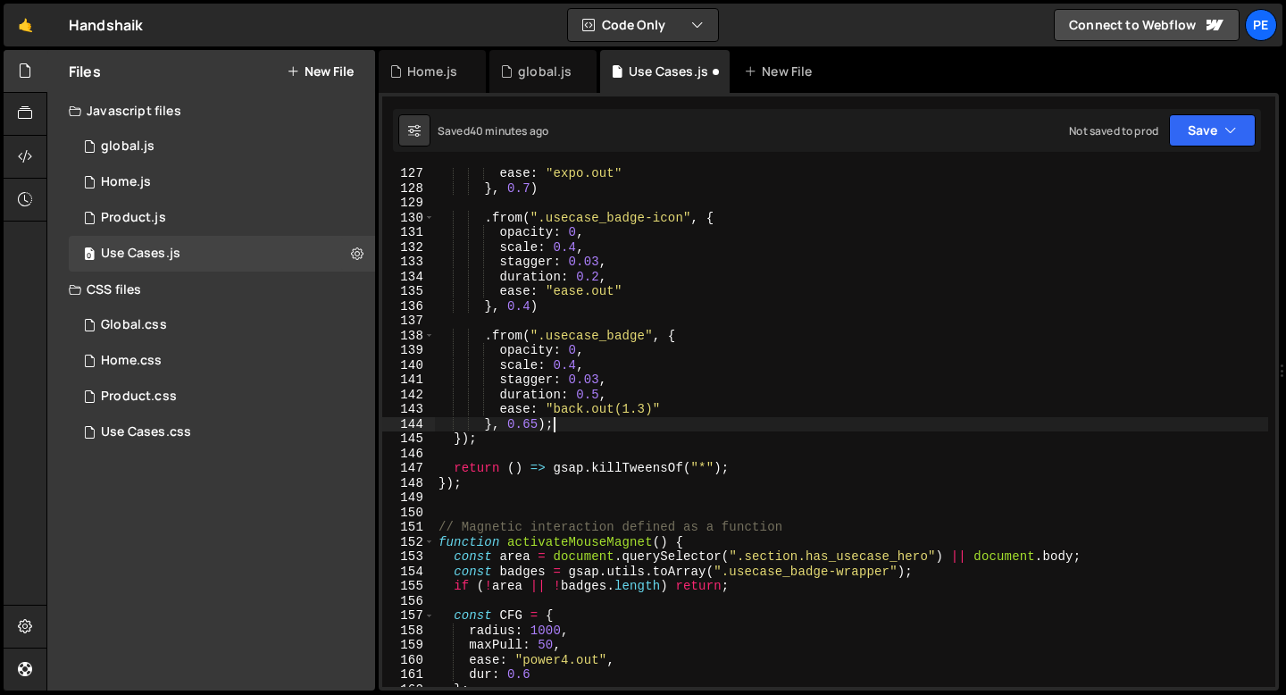
scroll to position [1727, 0]
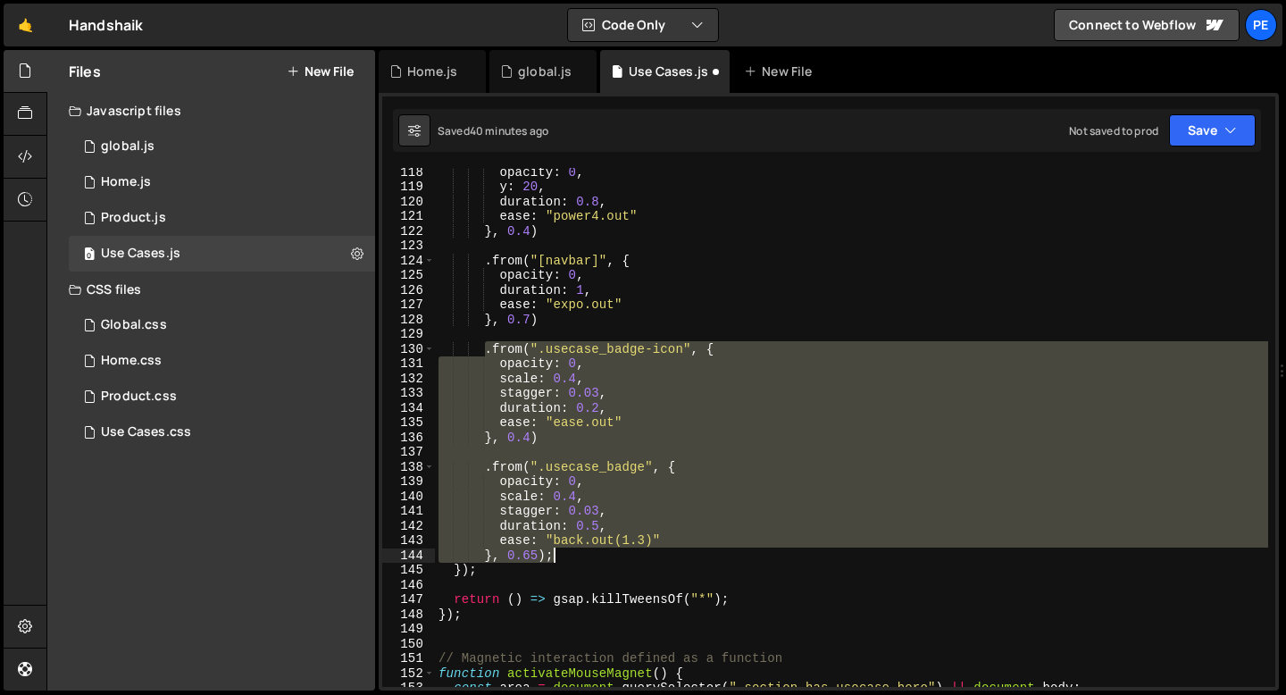
drag, startPoint x: 486, startPoint y: 346, endPoint x: 556, endPoint y: 551, distance: 216.3
click at [556, 551] on div "opacity : 0 , y : 20 , duration : 0.8 , ease : "power4.out" } , 0.4 ) . from ( …" at bounding box center [851, 438] width 833 height 548
type textarea "ease: "back.out(1.3)" }, 0.65);"
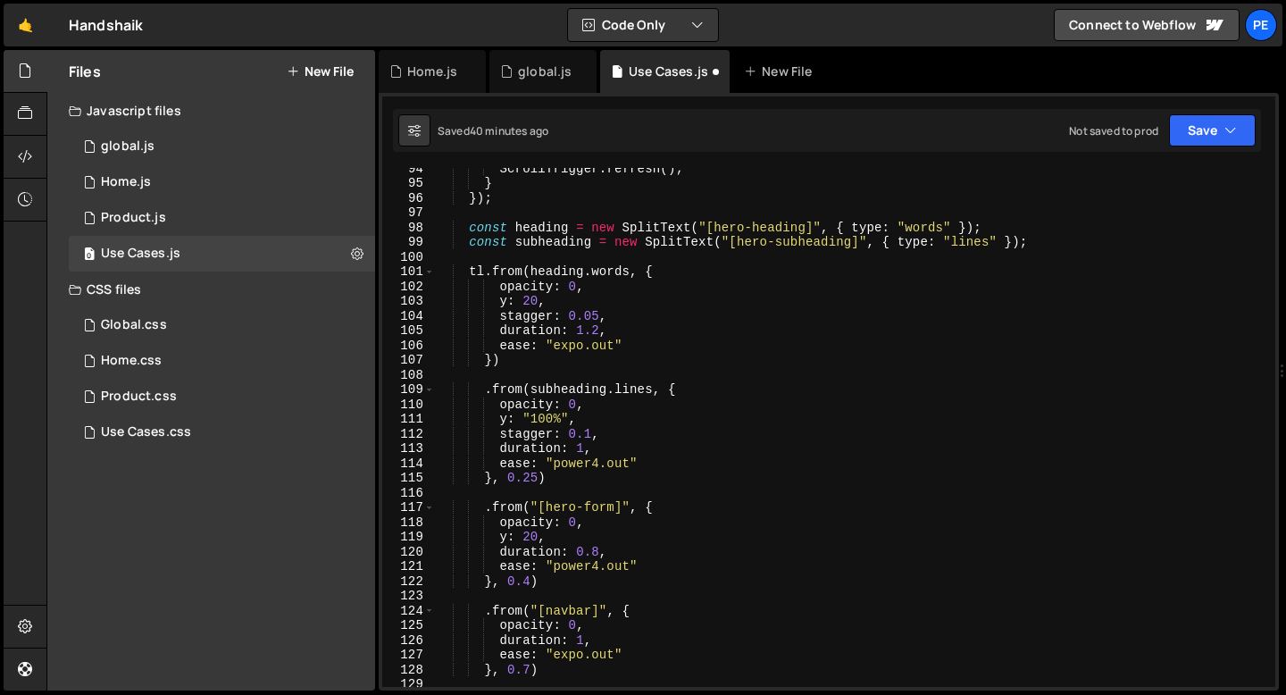
scroll to position [1377, 0]
click at [535, 357] on div "ScrollTrigger . refresh ( ) ; } }) ; const heading = new SplitText ( "[hero-hea…" at bounding box center [851, 435] width 833 height 548
click at [536, 476] on div "ScrollTrigger . refresh ( ) ; } }) ; const heading = new SplitText ( "[hero-hea…" at bounding box center [851, 435] width 833 height 548
click at [529, 580] on div "ScrollTrigger . refresh ( ) ; } }) ; const heading = new SplitText ( "[hero-hea…" at bounding box center [851, 435] width 833 height 548
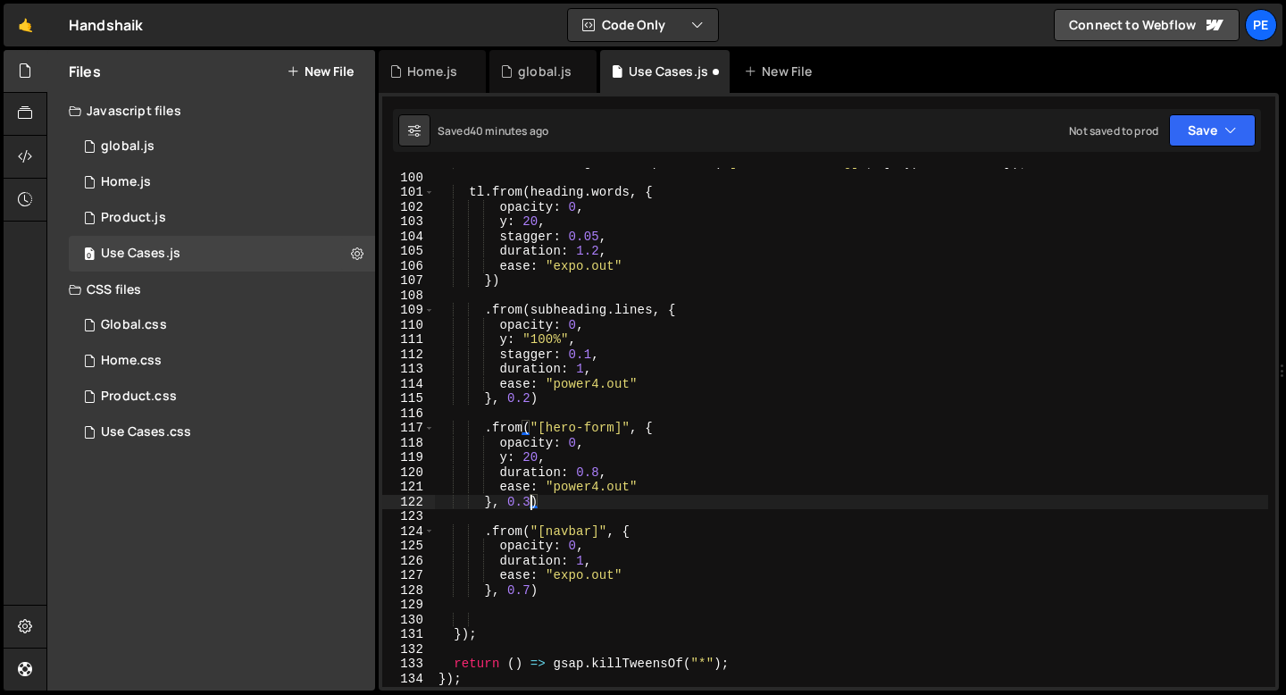
scroll to position [1455, 0]
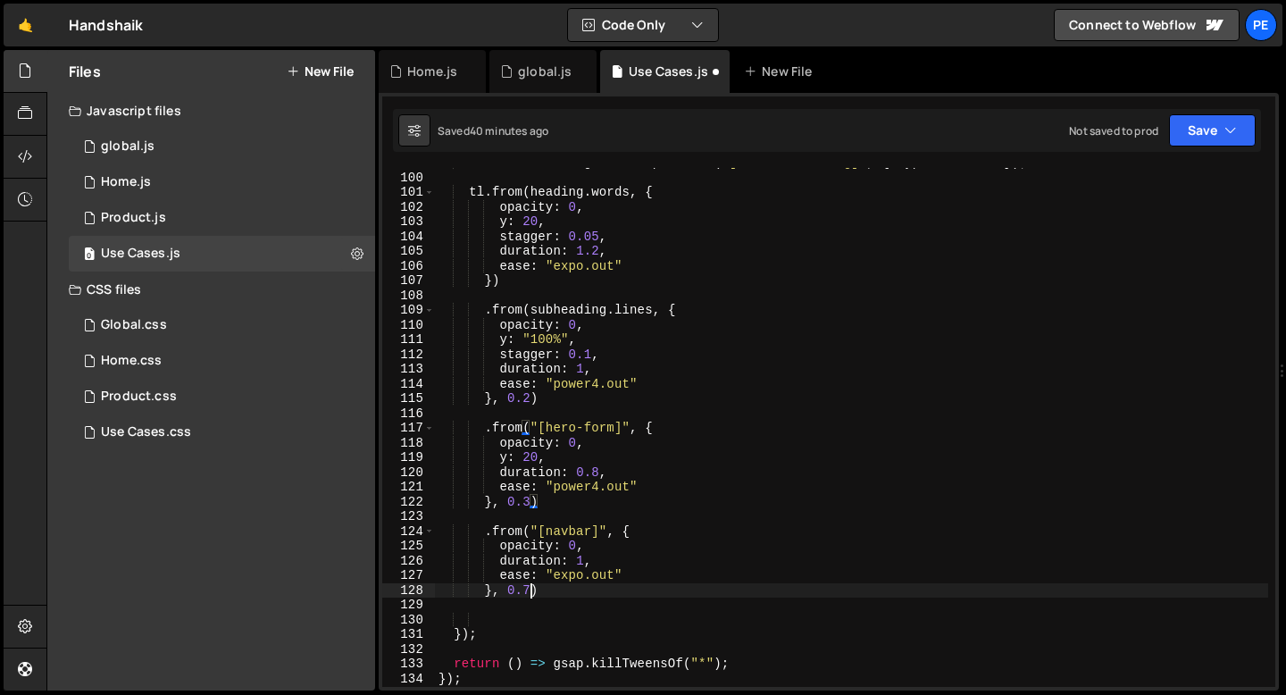
click at [529, 588] on div "const subheading = new SplitText ( "[hero-subheading]" , { type : "lines" }) ; …" at bounding box center [851, 429] width 833 height 548
type textarea "}, 0.4)"
click at [513, 605] on div "const subheading = new SplitText ( "[hero-subheading]" , { type : "lines" }) ; …" at bounding box center [851, 429] width 833 height 548
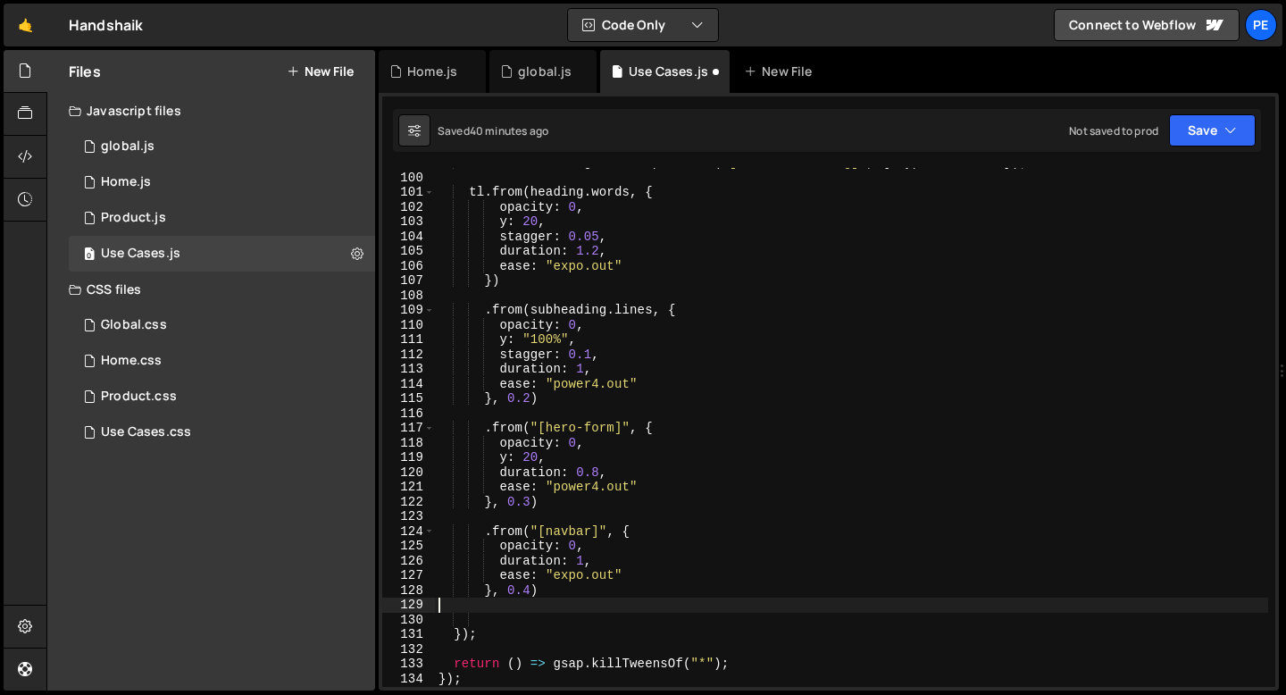
type textarea "}, 0.4)"
click at [496, 612] on div "const subheading = new SplitText ( "[hero-subheading]" , { type : "lines" }) ; …" at bounding box center [851, 429] width 833 height 548
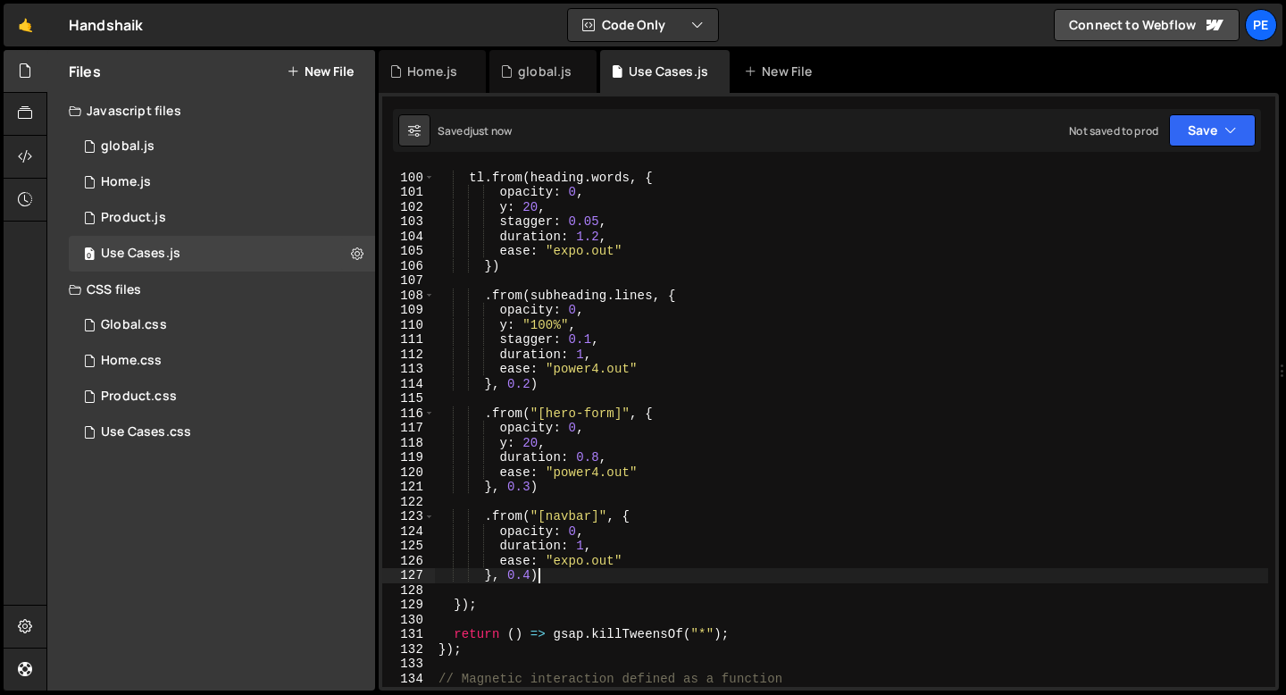
click at [546, 572] on div "tl . from ( heading . words , { opacity : 0 , y : 20 , stagger : 0.05 , duratio…" at bounding box center [851, 429] width 833 height 548
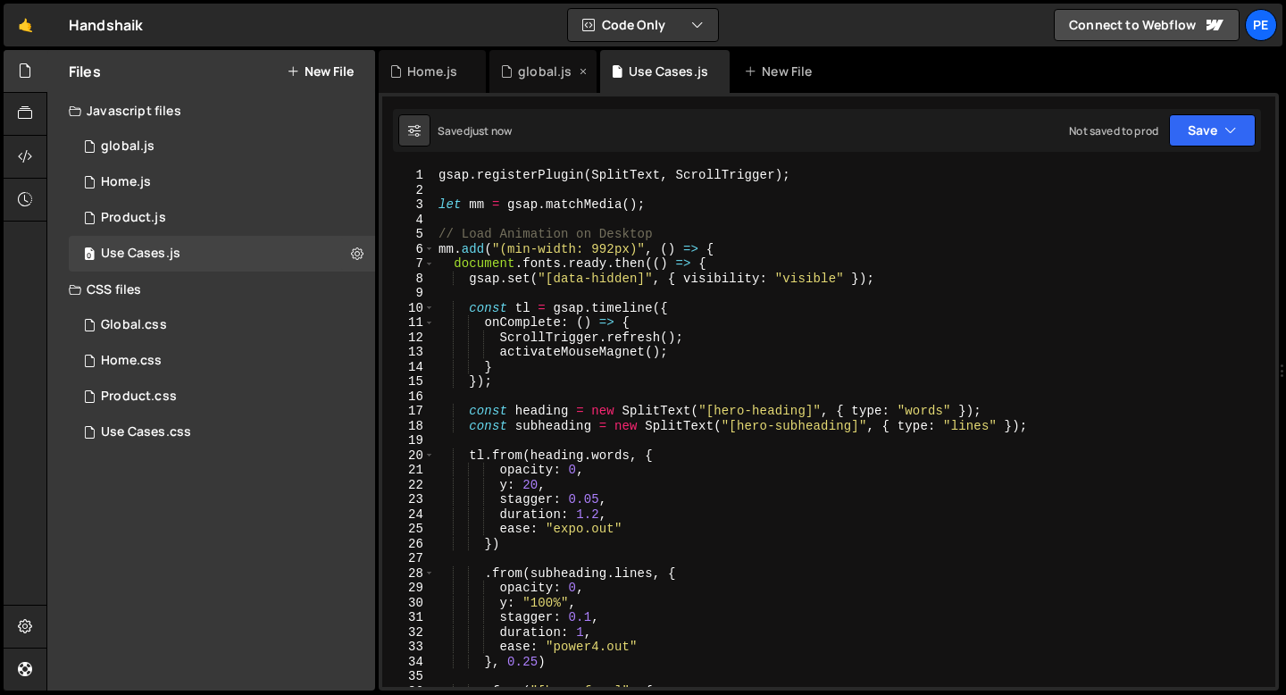
type textarea "}, 0.4);"
click at [555, 64] on div "global.js" at bounding box center [545, 72] width 54 height 18
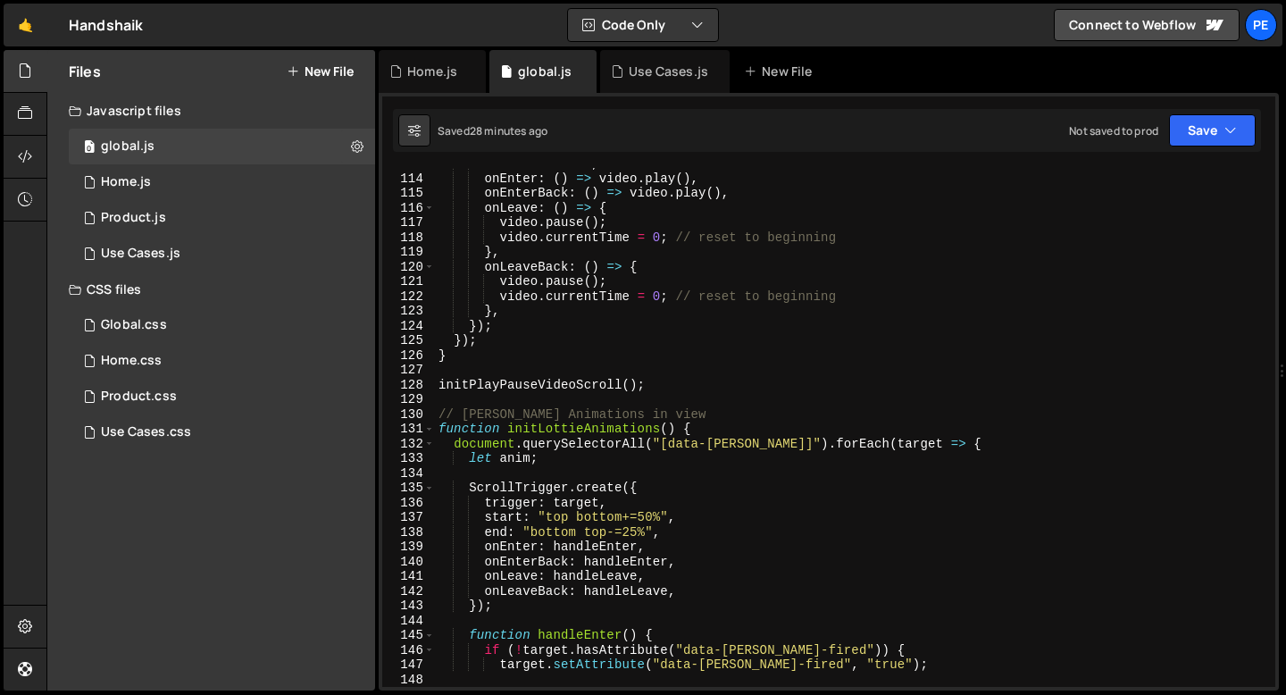
scroll to position [1662, 0]
type textarea "// [PERSON_NAME] Animations in view"
click at [437, 413] on div "markers : false , onEnter : ( ) => video . play ( ) , onEnterBack : ( ) => vide…" at bounding box center [851, 430] width 833 height 548
